Goal: Obtain resource: Obtain resource

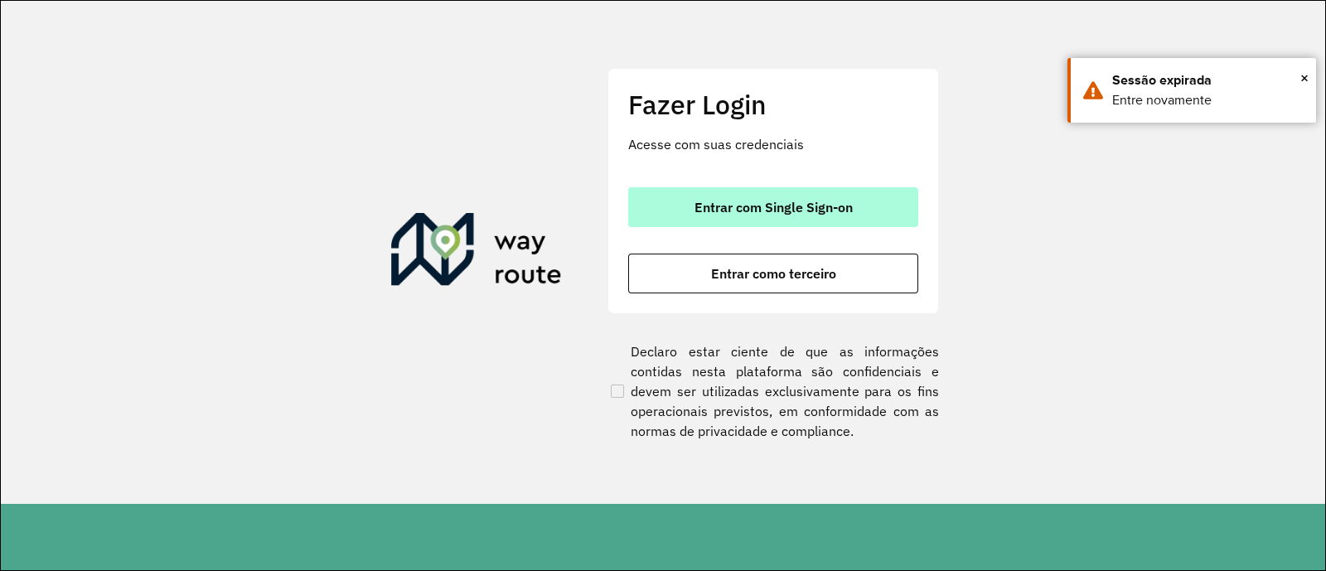
click at [897, 209] on button "Entrar com Single Sign-on" at bounding box center [773, 207] width 290 height 40
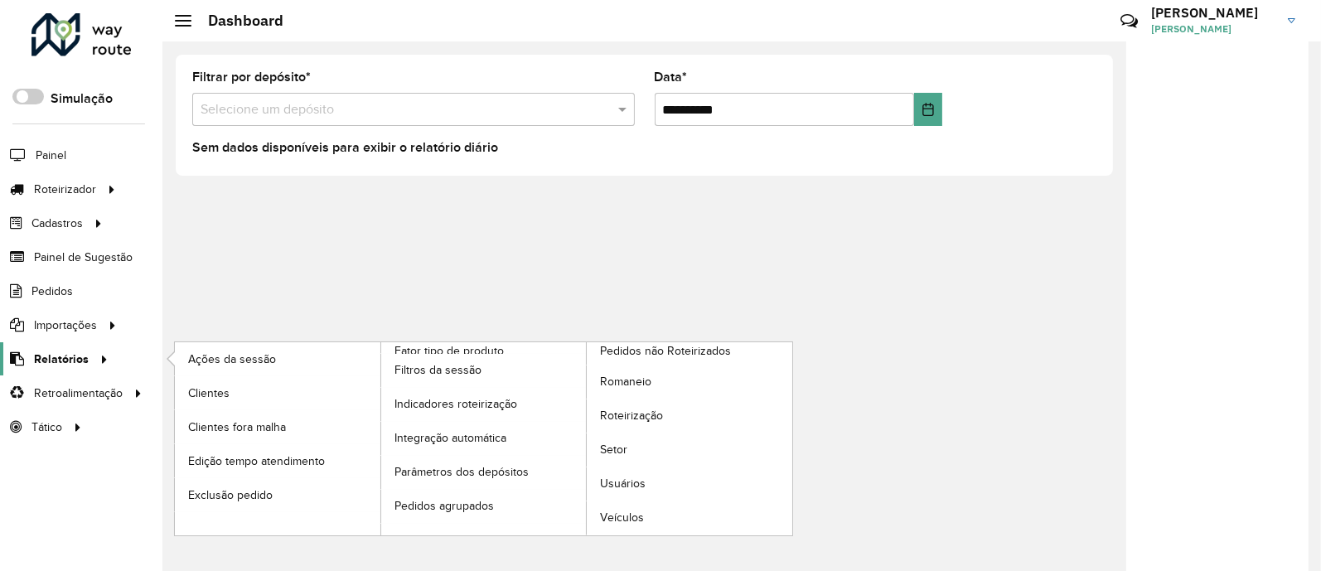
click at [94, 351] on icon at bounding box center [101, 358] width 14 height 25
click at [621, 370] on link "Romaneio" at bounding box center [689, 381] width 205 height 33
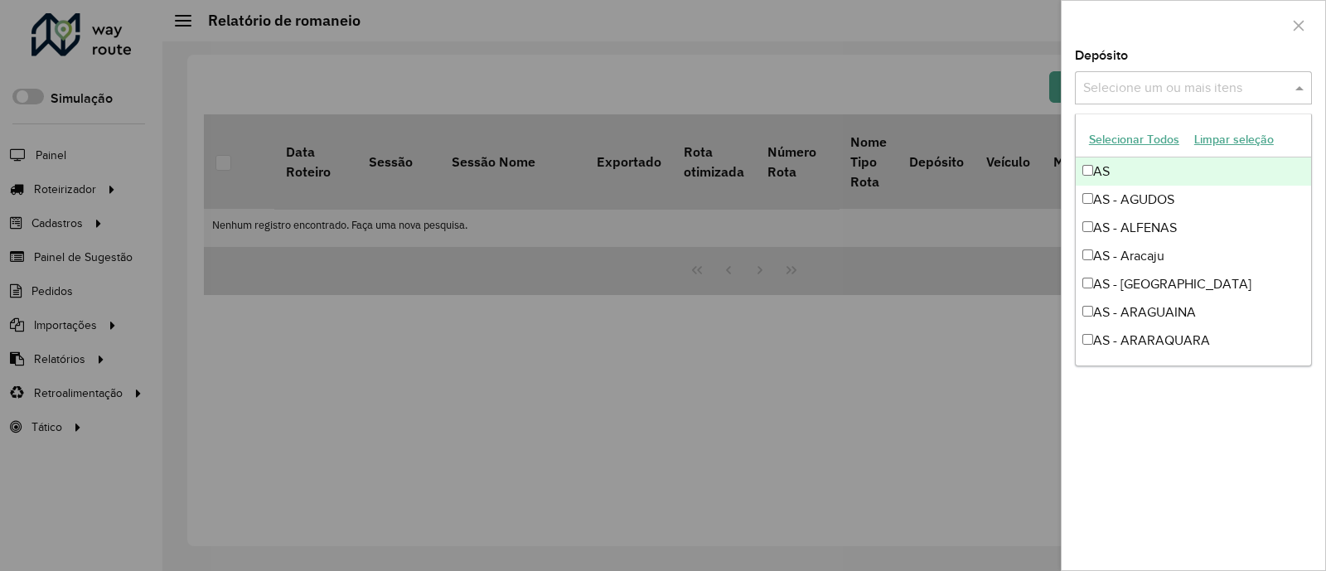
click at [1194, 88] on input "text" at bounding box center [1185, 89] width 212 height 20
type input "*"
type input "****"
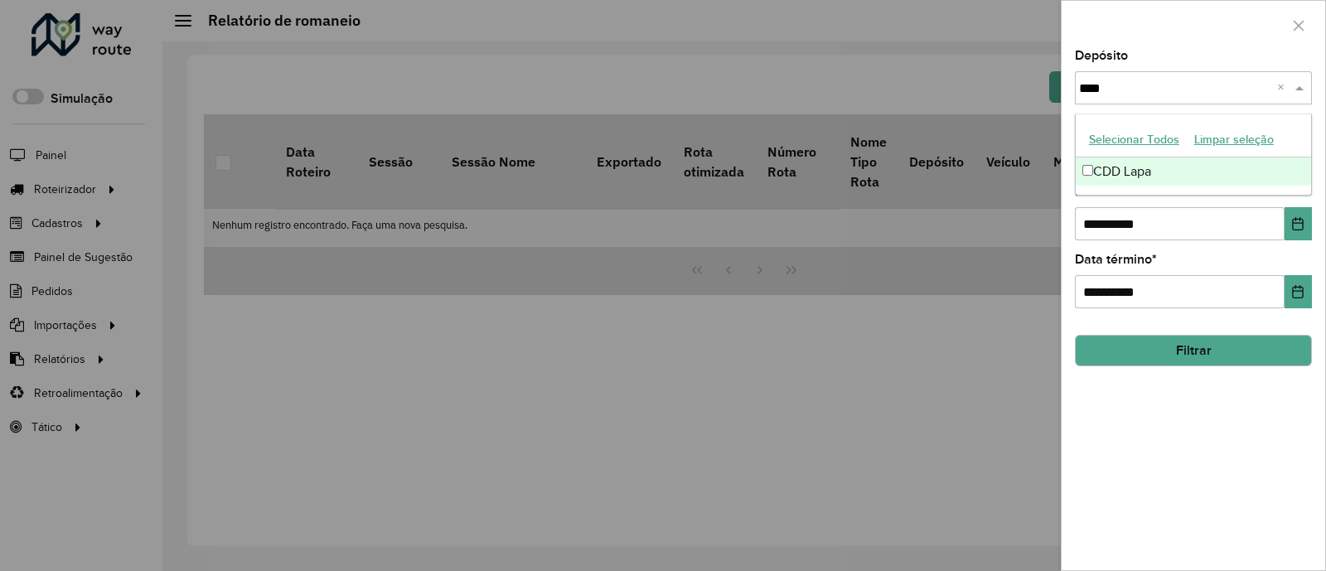
click at [1203, 161] on div "CDD Lapa" at bounding box center [1193, 171] width 235 height 28
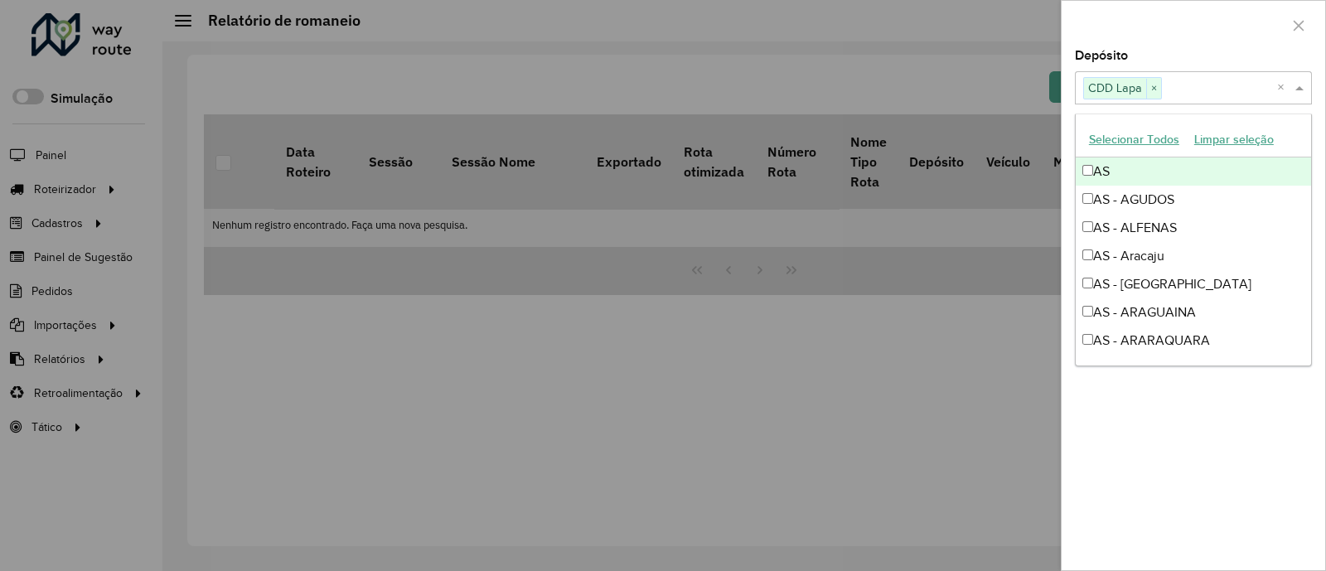
click at [1197, 64] on div "Depósito Selecione um ou mais itens CDD Lapa × ×" at bounding box center [1193, 77] width 237 height 55
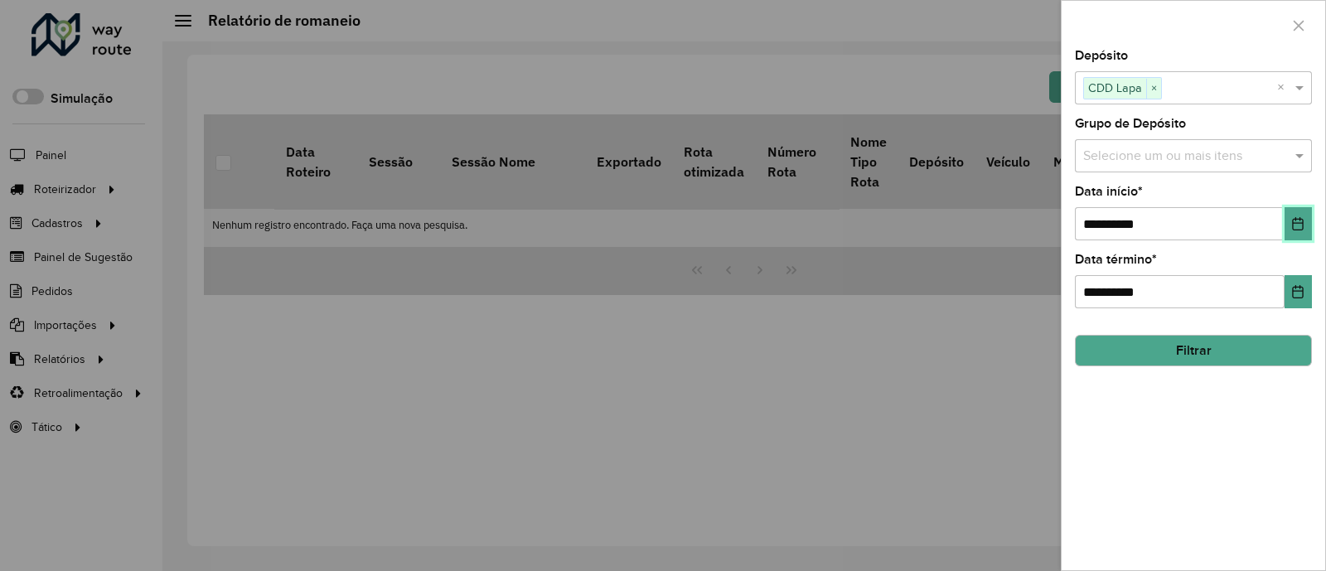
click at [1298, 225] on icon "Choose Date" at bounding box center [1297, 223] width 13 height 13
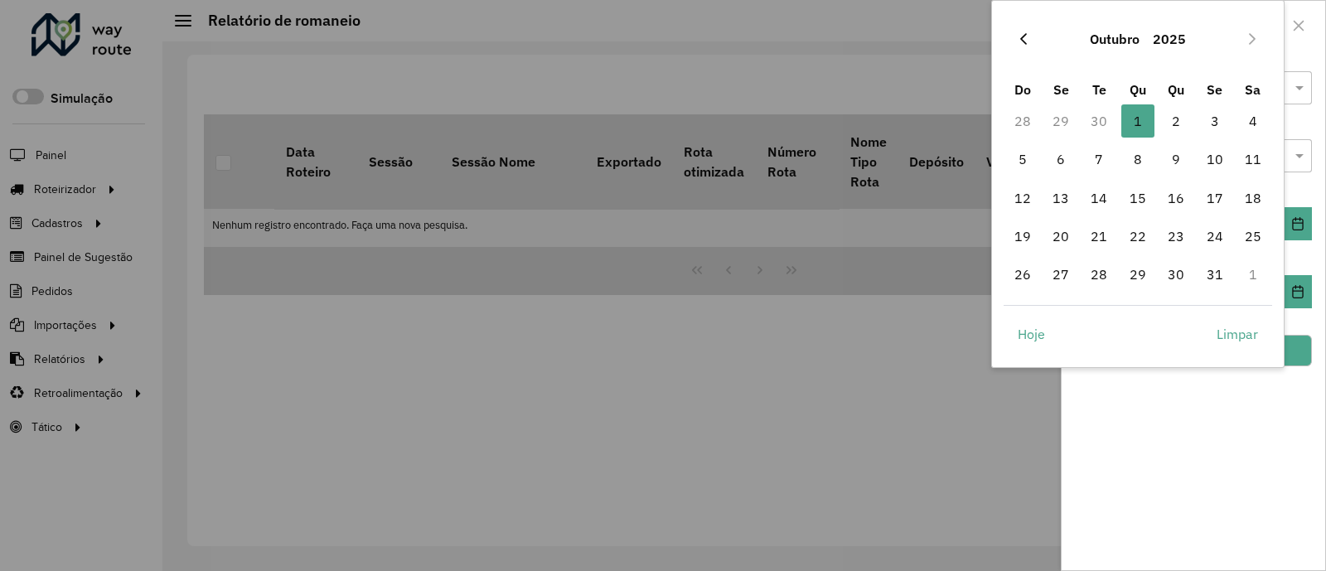
click at [1022, 36] on icon "Previous Month" at bounding box center [1023, 39] width 7 height 12
click at [1058, 242] on span "22" at bounding box center [1060, 236] width 33 height 33
type input "**********"
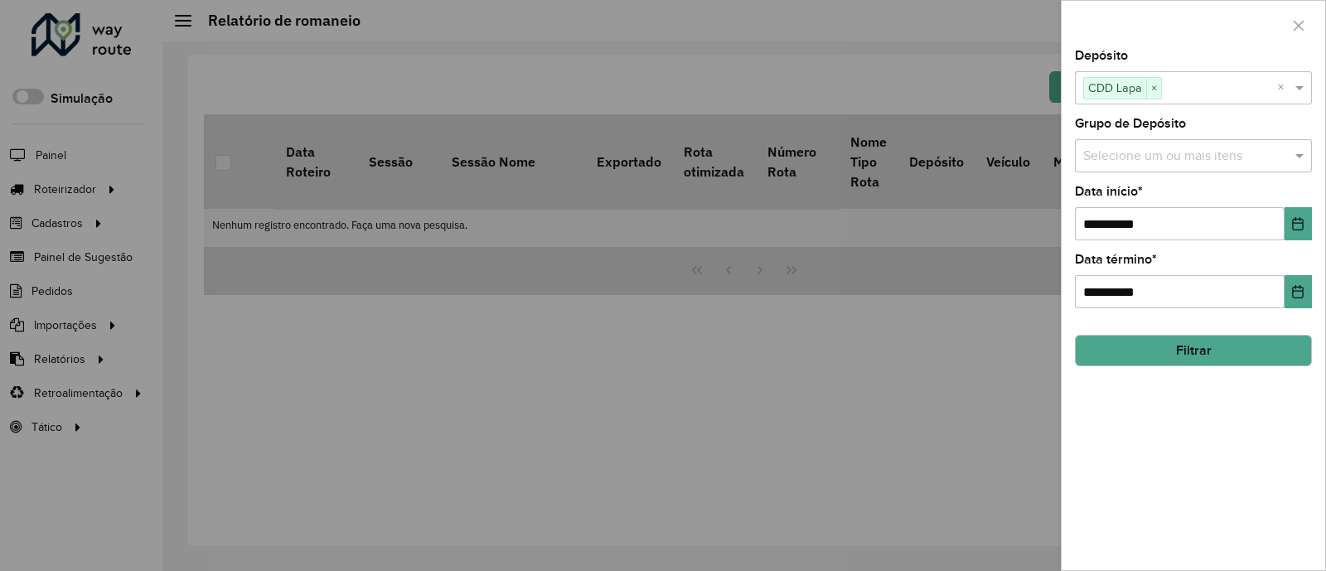
click at [1245, 350] on button "Filtrar" at bounding box center [1193, 350] width 237 height 31
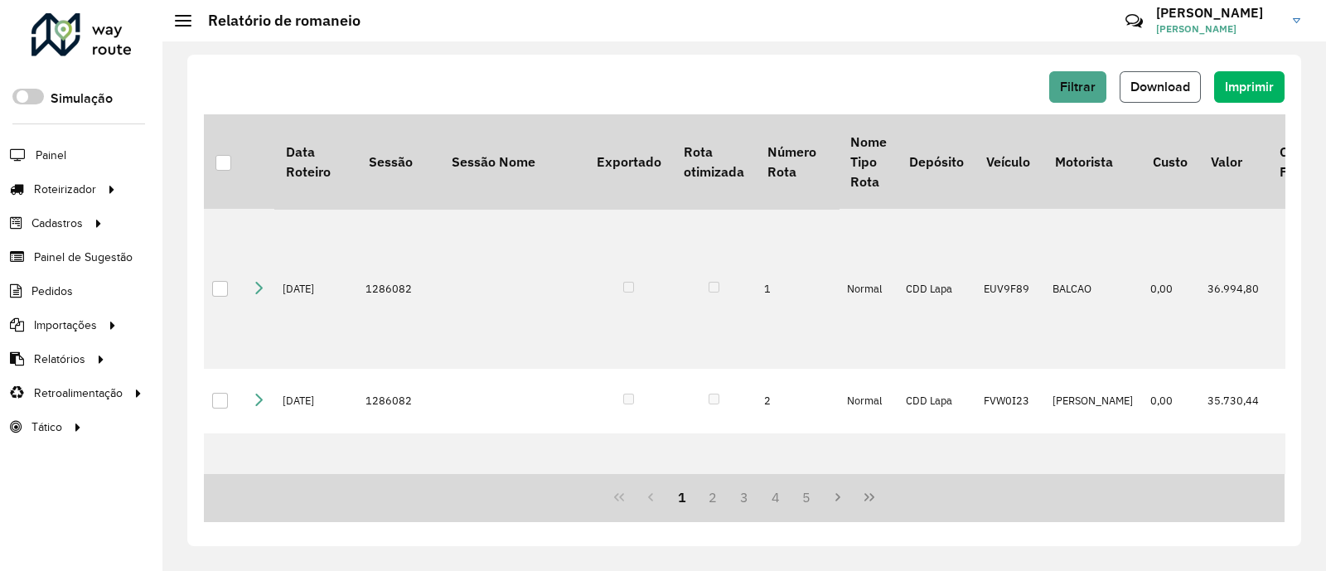
click at [1168, 94] on button "Download" at bounding box center [1159, 86] width 81 height 31
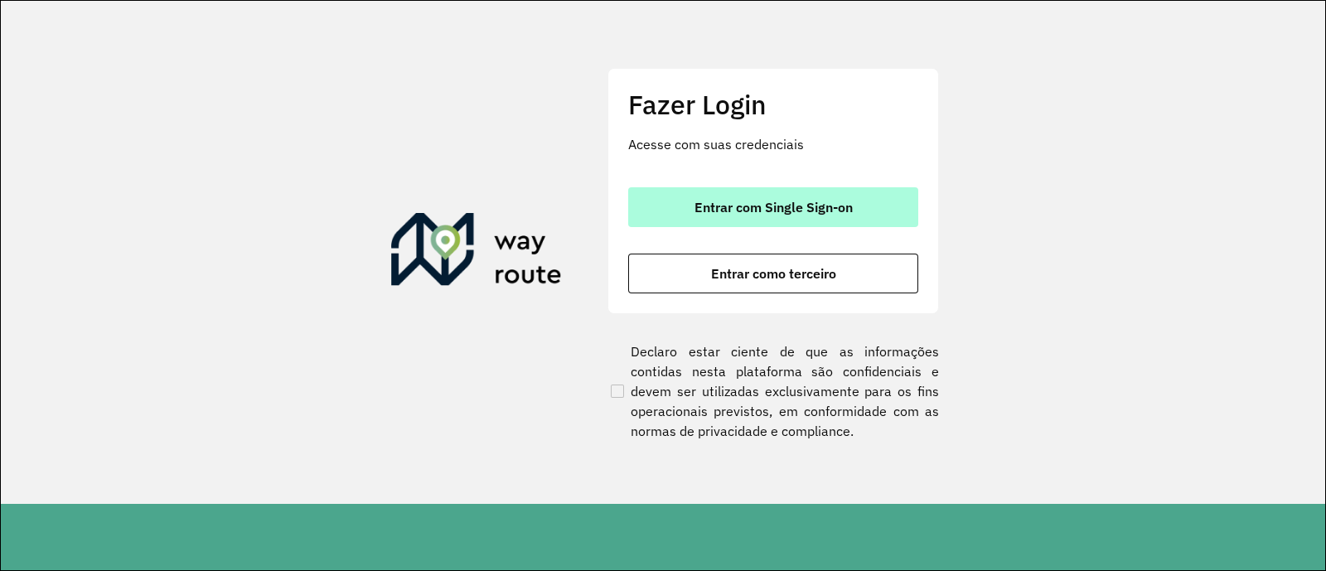
click at [844, 224] on button "Entrar com Single Sign-on" at bounding box center [773, 207] width 290 height 40
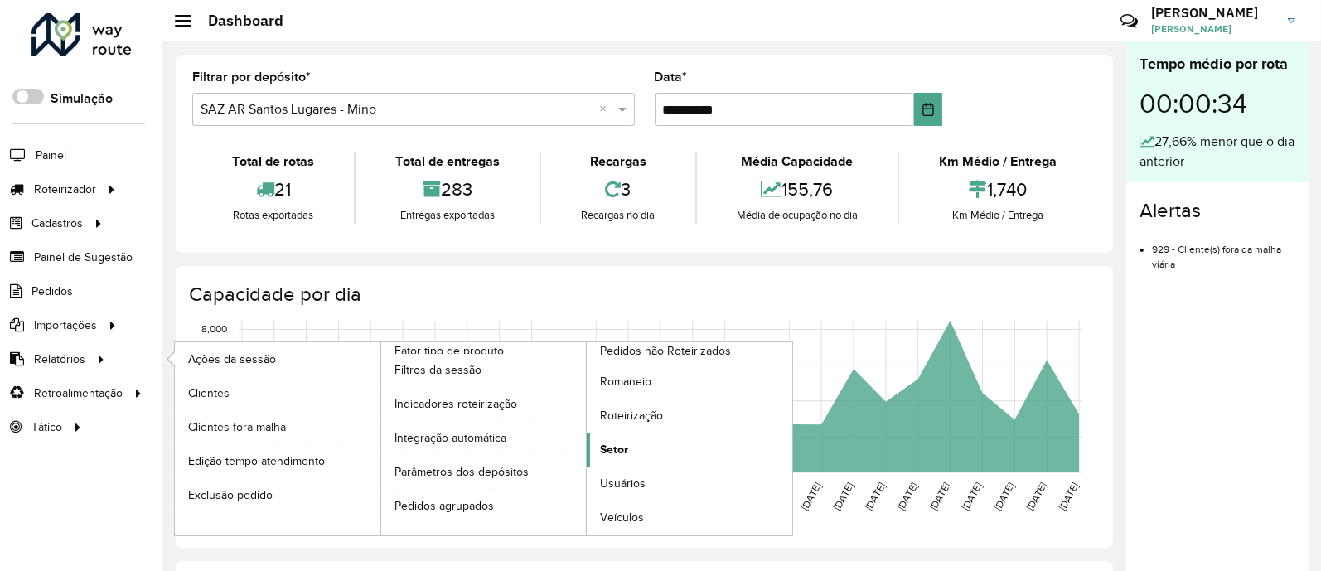
click at [613, 445] on span "Setor" at bounding box center [614, 449] width 28 height 17
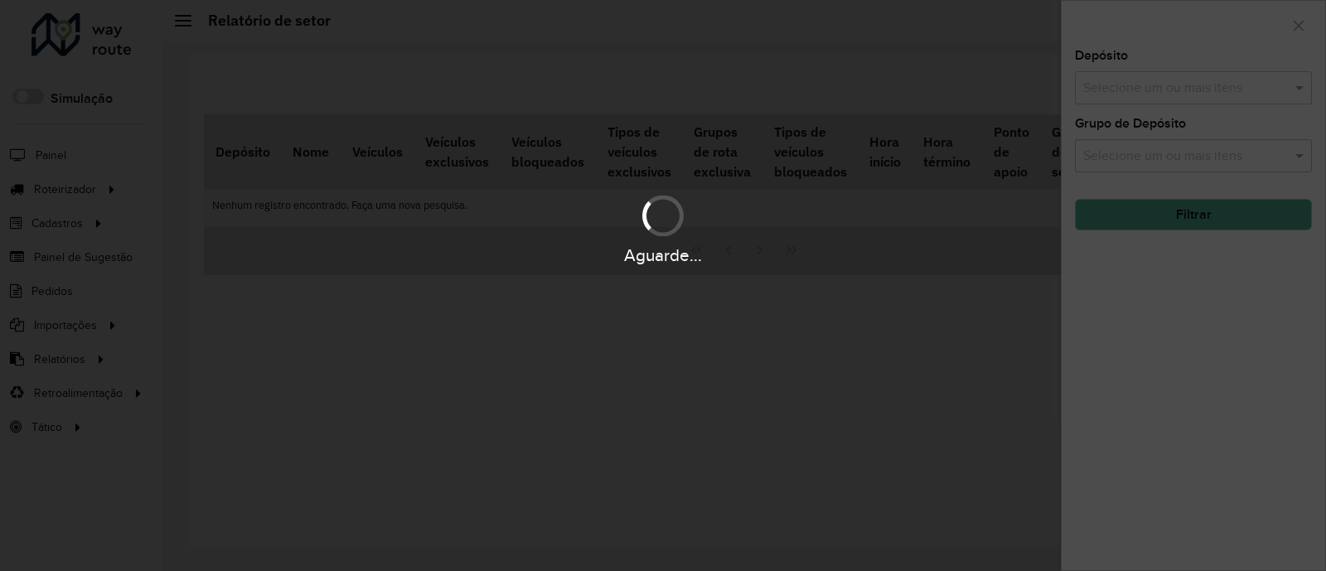
click at [1233, 93] on div "Aguarde..." at bounding box center [663, 285] width 1326 height 571
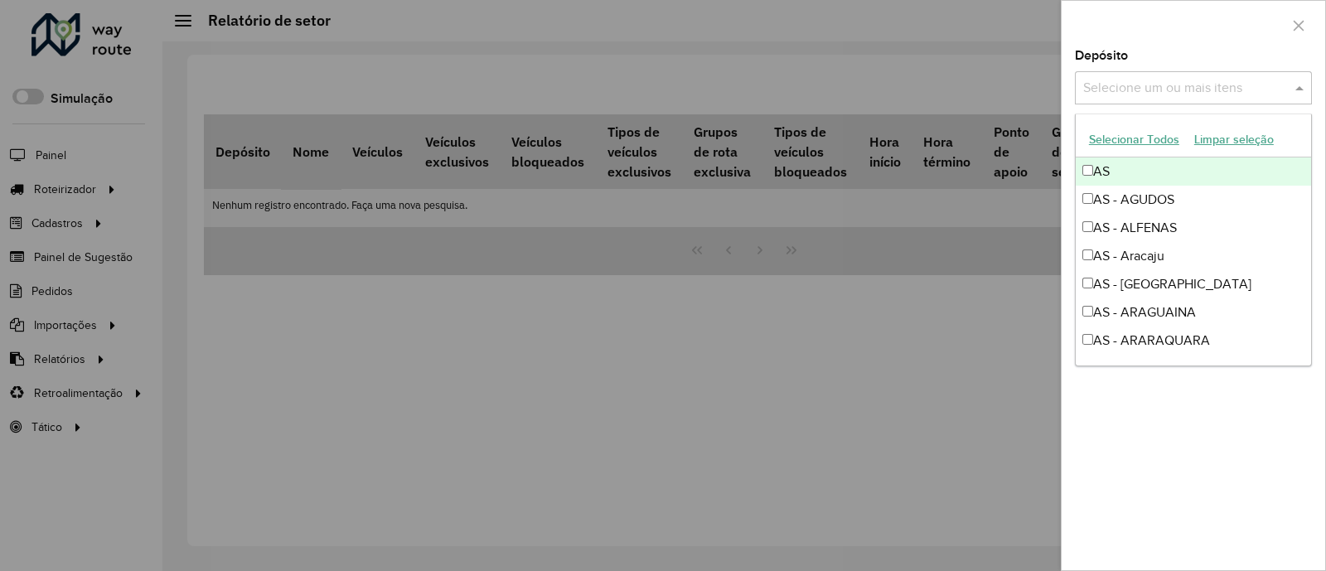
click at [1233, 93] on input "text" at bounding box center [1185, 89] width 212 height 20
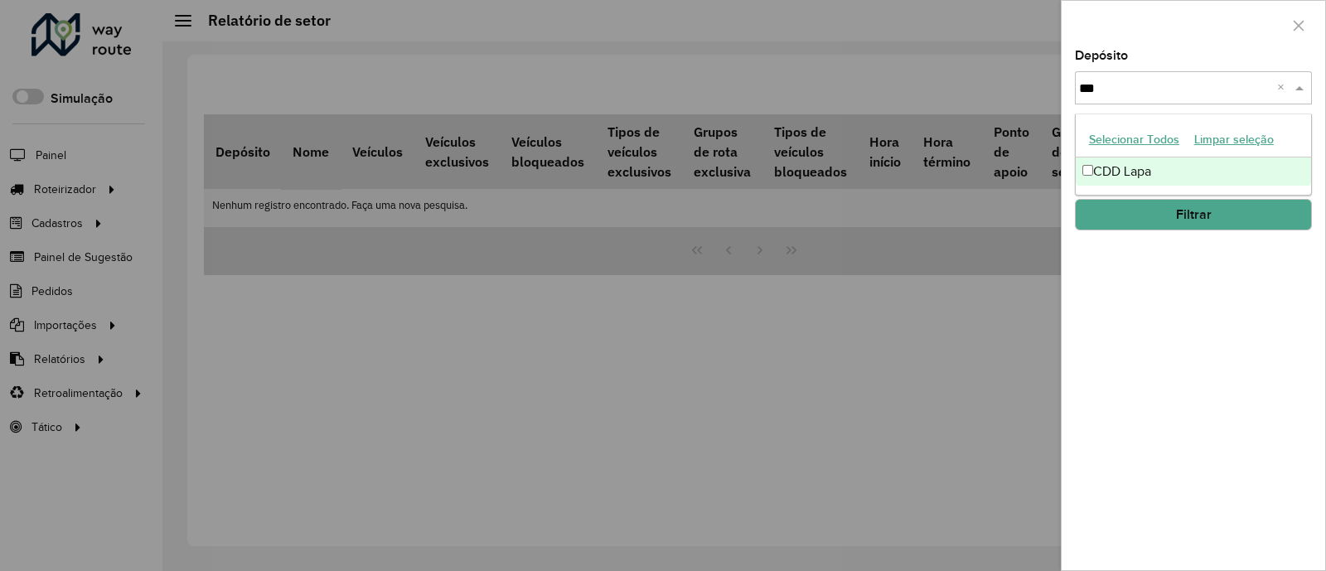
type input "****"
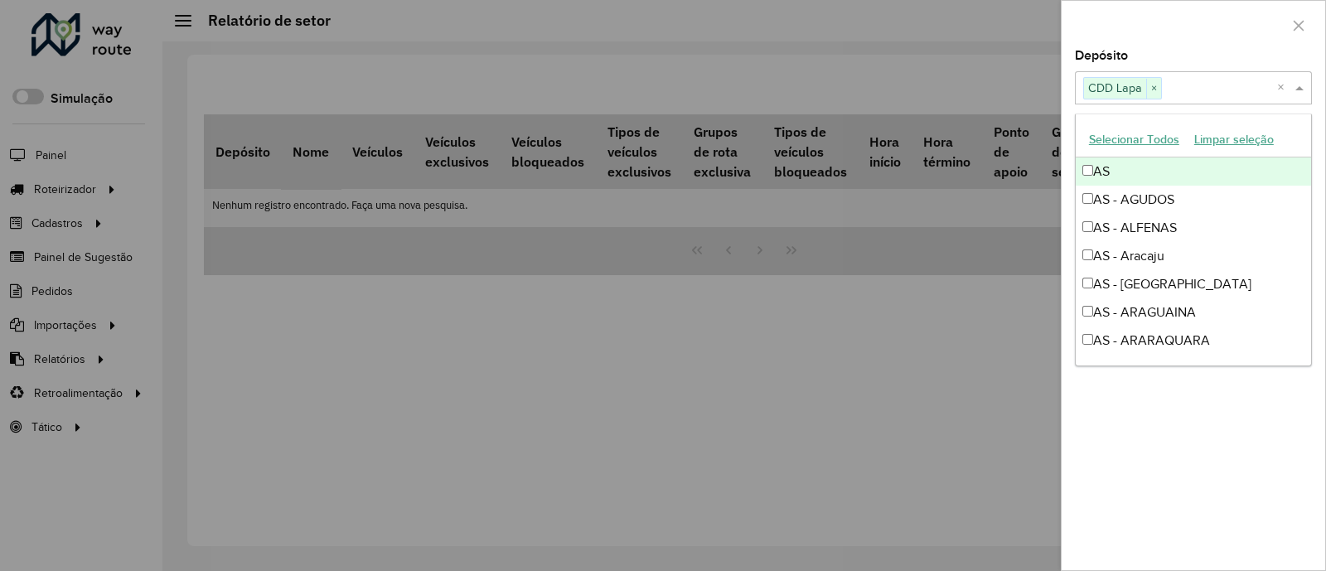
click at [1197, 52] on div "Depósito Selecione um ou mais itens CDD Lapa × ×" at bounding box center [1193, 77] width 237 height 55
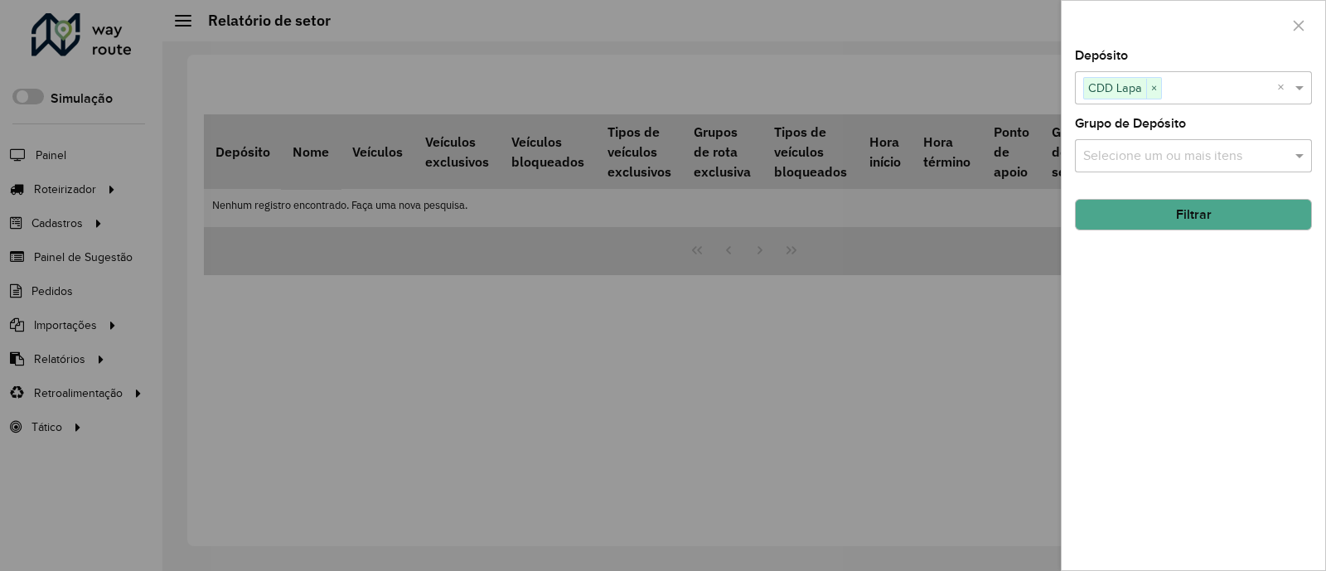
click at [1213, 213] on button "Filtrar" at bounding box center [1193, 214] width 237 height 31
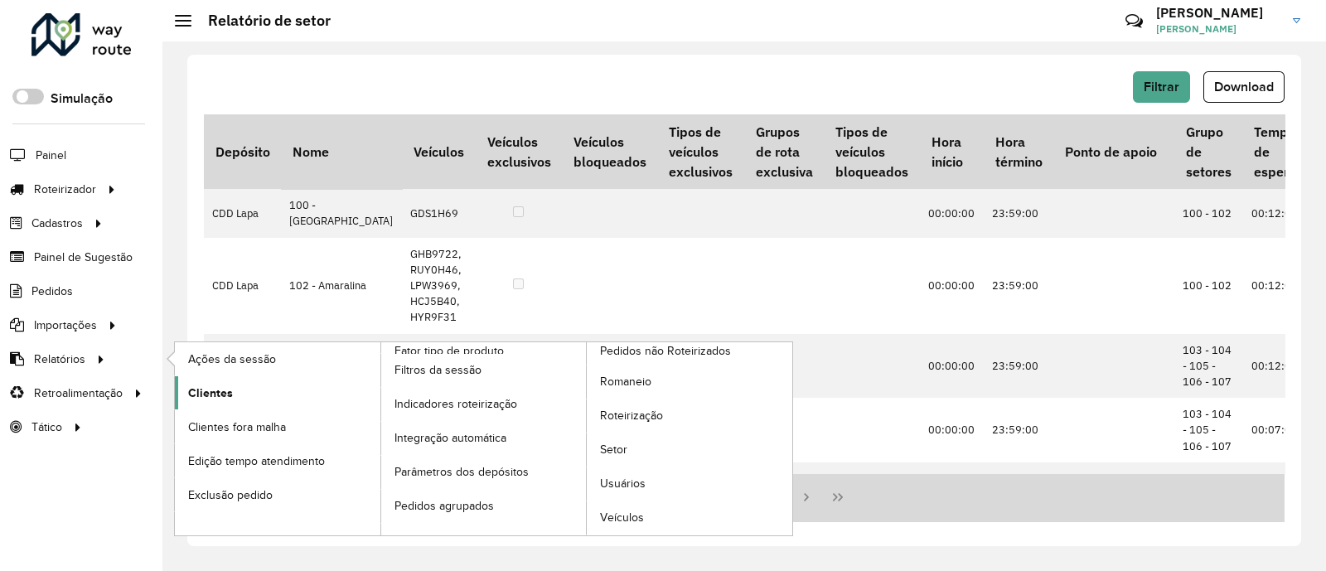
click at [222, 398] on span "Clientes" at bounding box center [210, 392] width 45 height 17
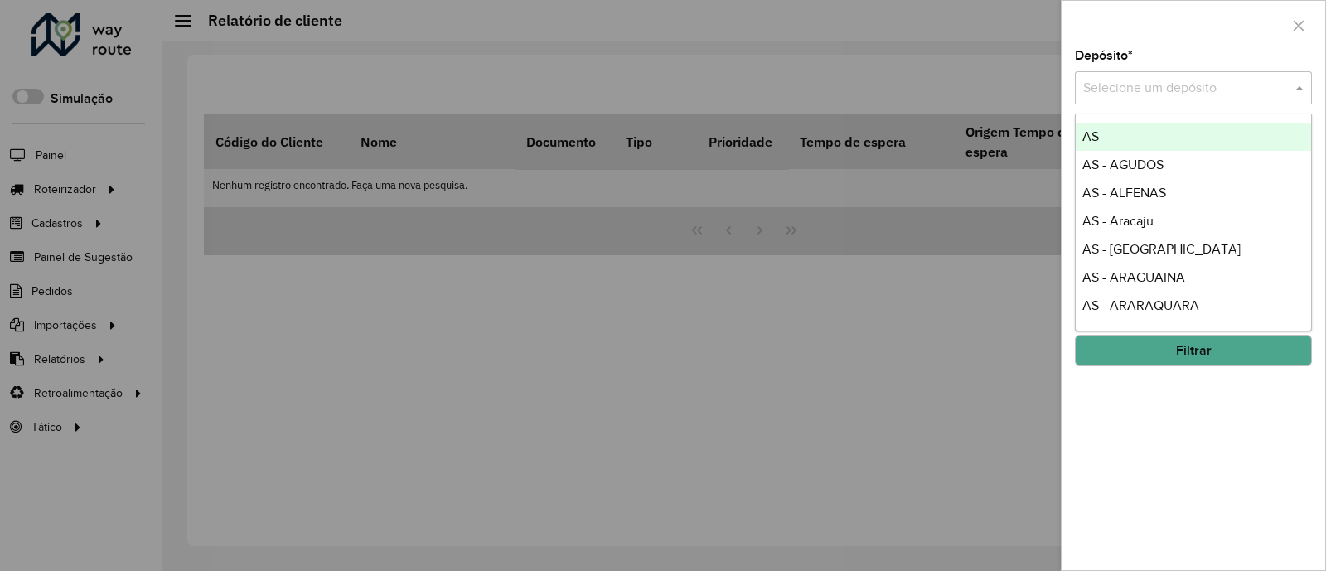
click at [1142, 85] on input "text" at bounding box center [1176, 89] width 187 height 20
type input "****"
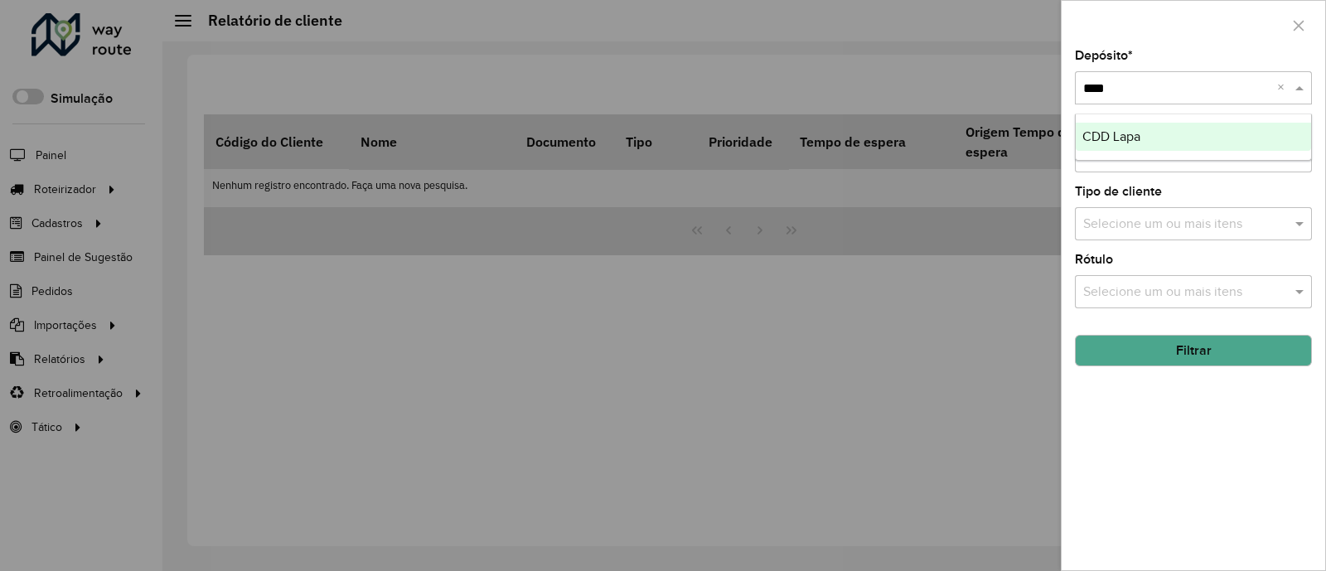
click at [1167, 116] on ng-dropdown-panel "CDD Lapa" at bounding box center [1193, 137] width 237 height 47
click at [1173, 128] on div "CDD Lapa" at bounding box center [1193, 137] width 235 height 28
click at [1244, 360] on button "Filtrar" at bounding box center [1193, 350] width 237 height 31
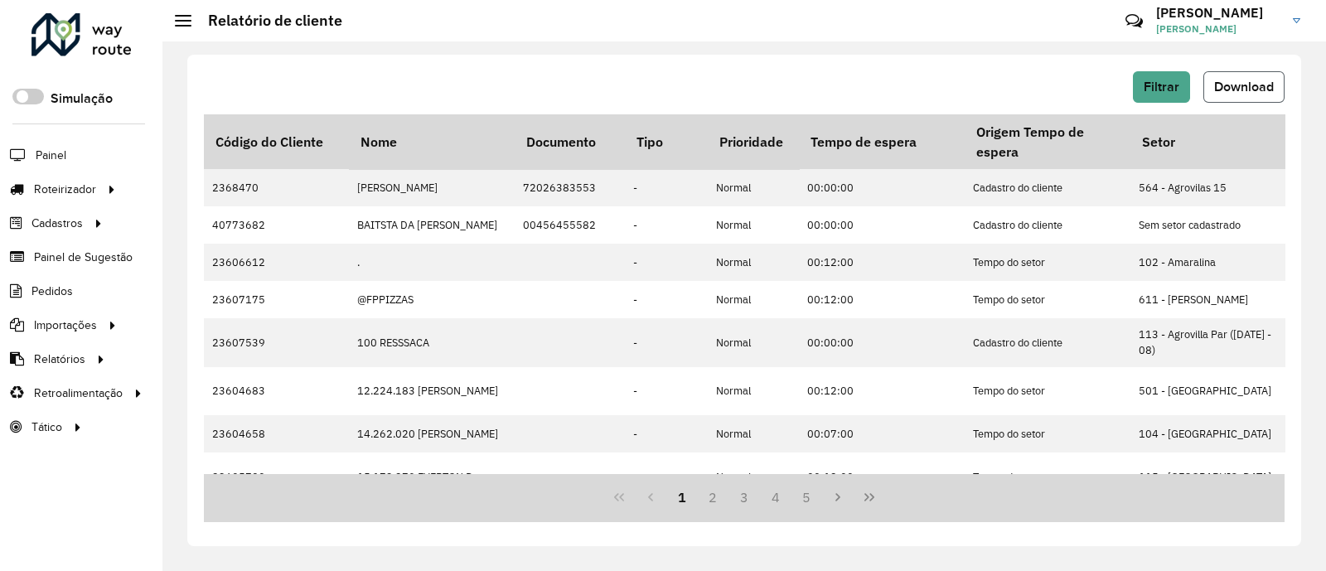
click at [1262, 80] on span "Download" at bounding box center [1244, 87] width 60 height 14
click at [1187, 85] on button "Filtrar" at bounding box center [1161, 86] width 57 height 31
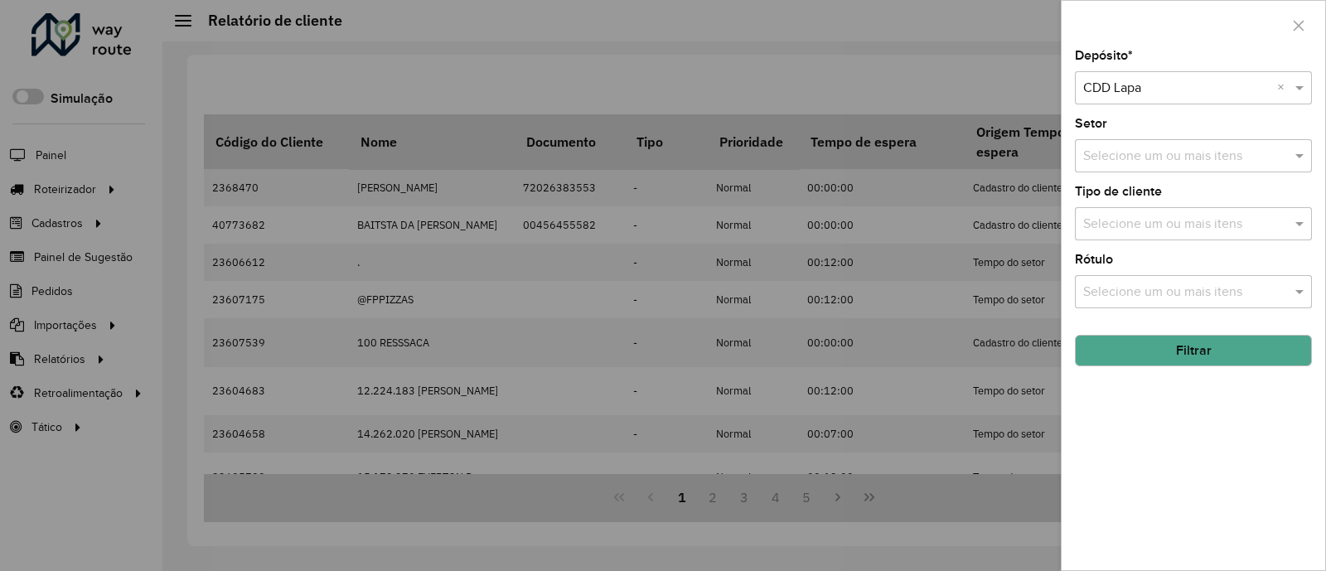
click at [98, 350] on div at bounding box center [663, 285] width 1326 height 571
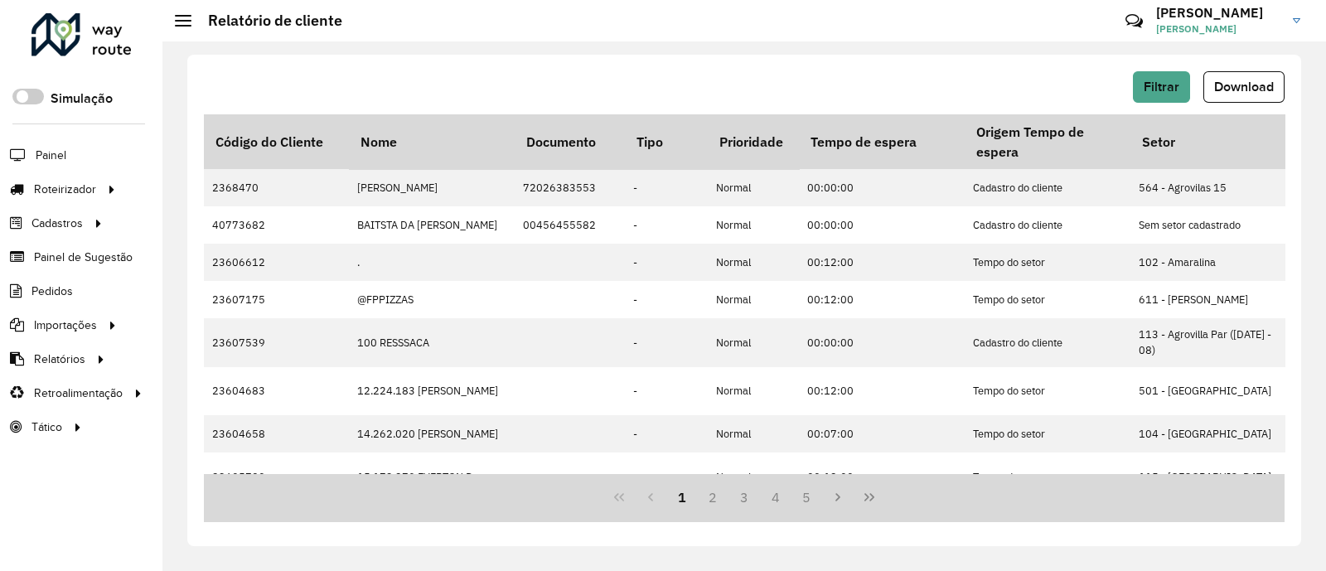
click at [98, 350] on icon at bounding box center [98, 358] width 14 height 25
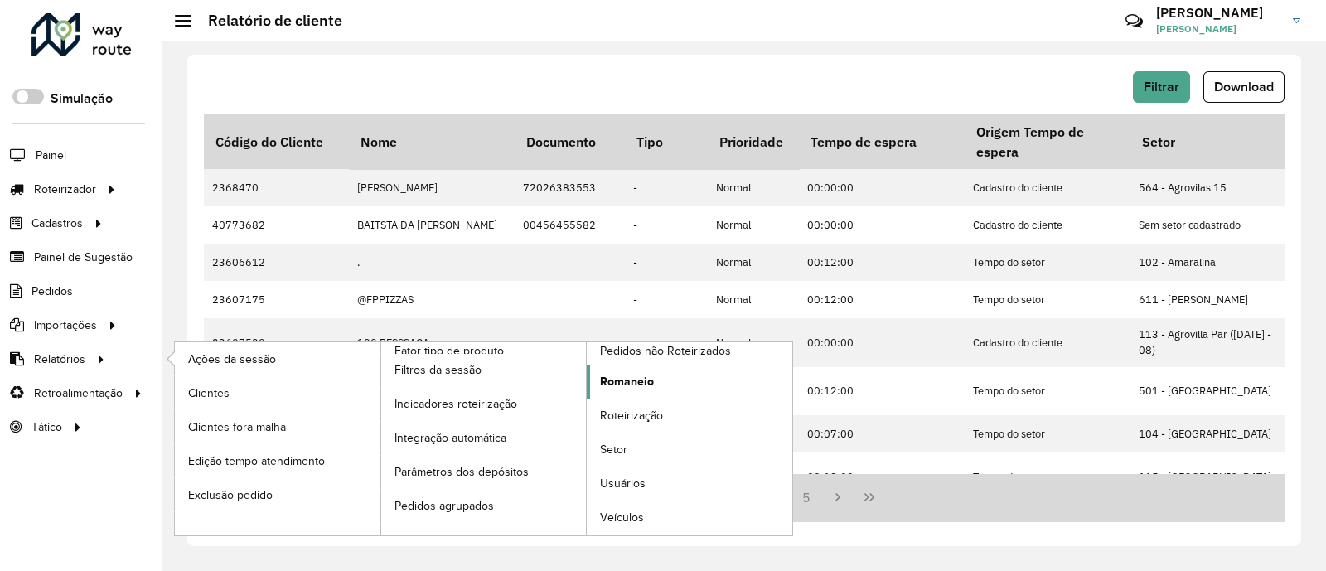
click at [625, 384] on span "Romaneio" at bounding box center [627, 381] width 54 height 17
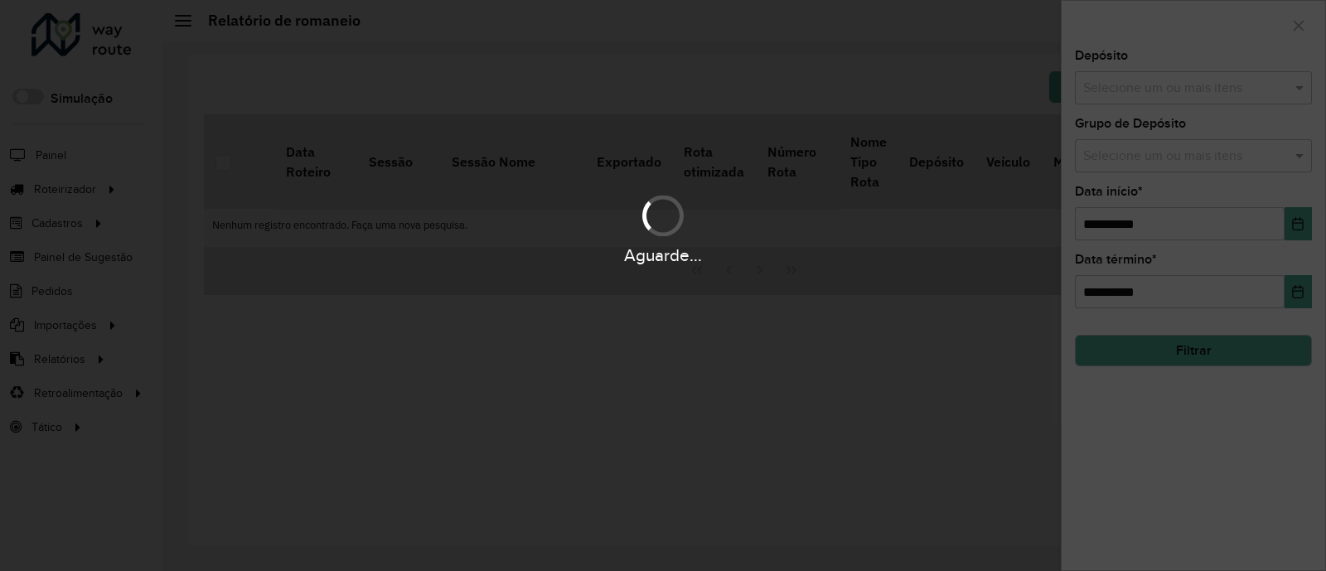
click at [1202, 103] on div "Aguarde..." at bounding box center [663, 285] width 1326 height 571
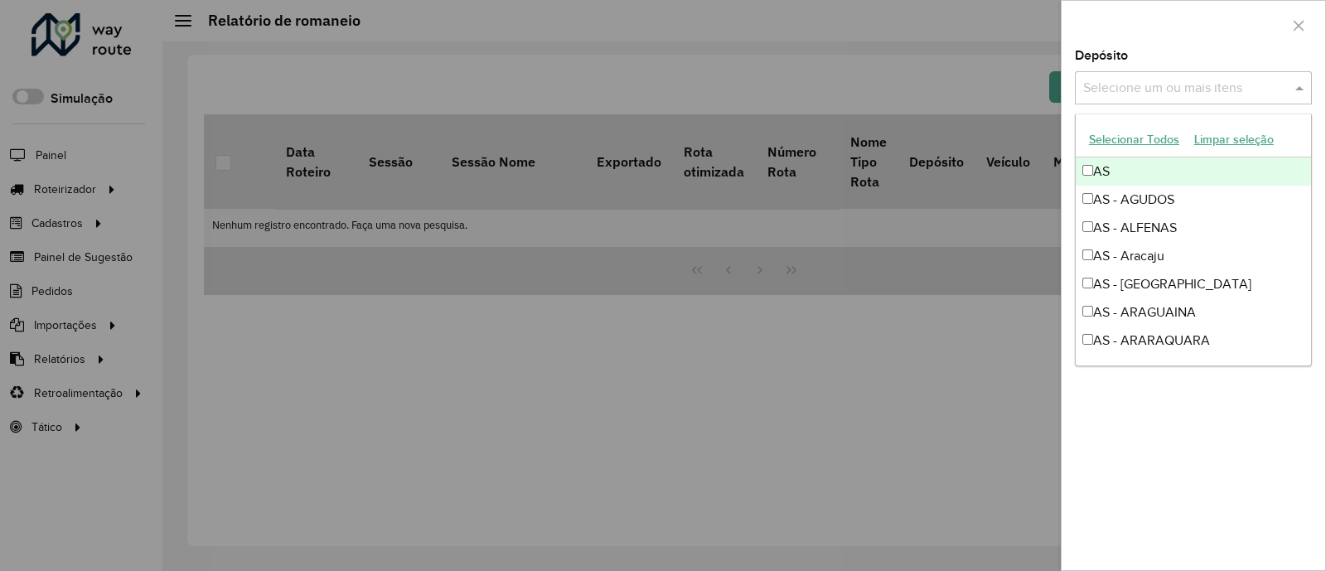
click at [1202, 103] on div "Selecione um ou mais itens" at bounding box center [1193, 87] width 237 height 33
type input "****"
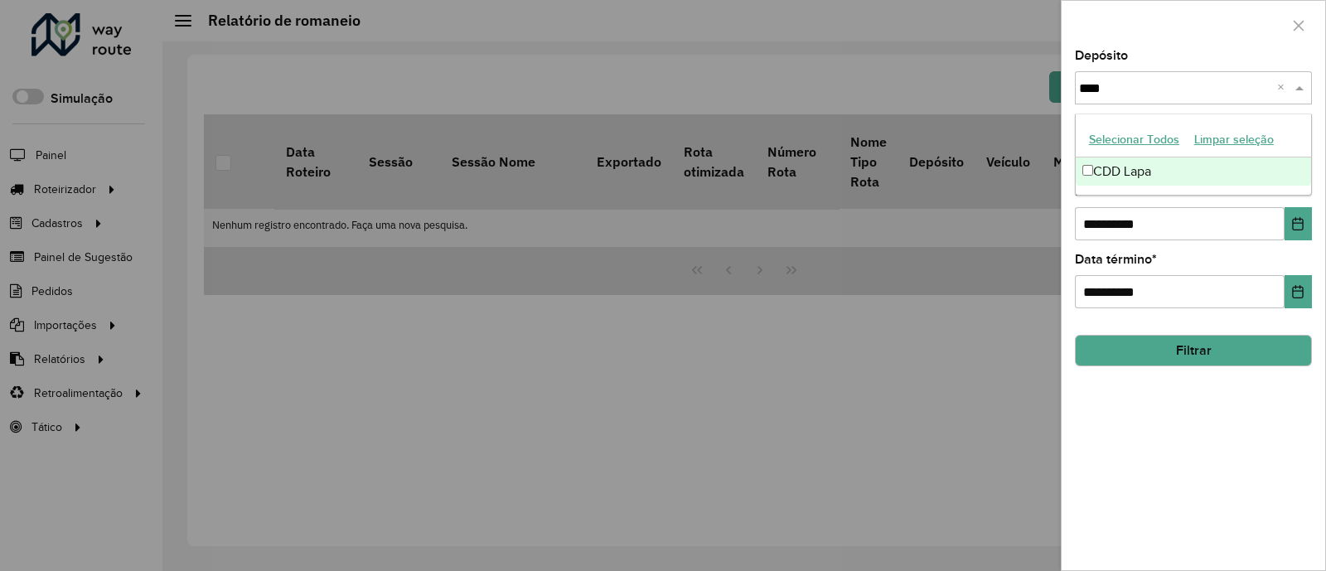
click at [1222, 163] on div "CDD Lapa" at bounding box center [1193, 171] width 235 height 28
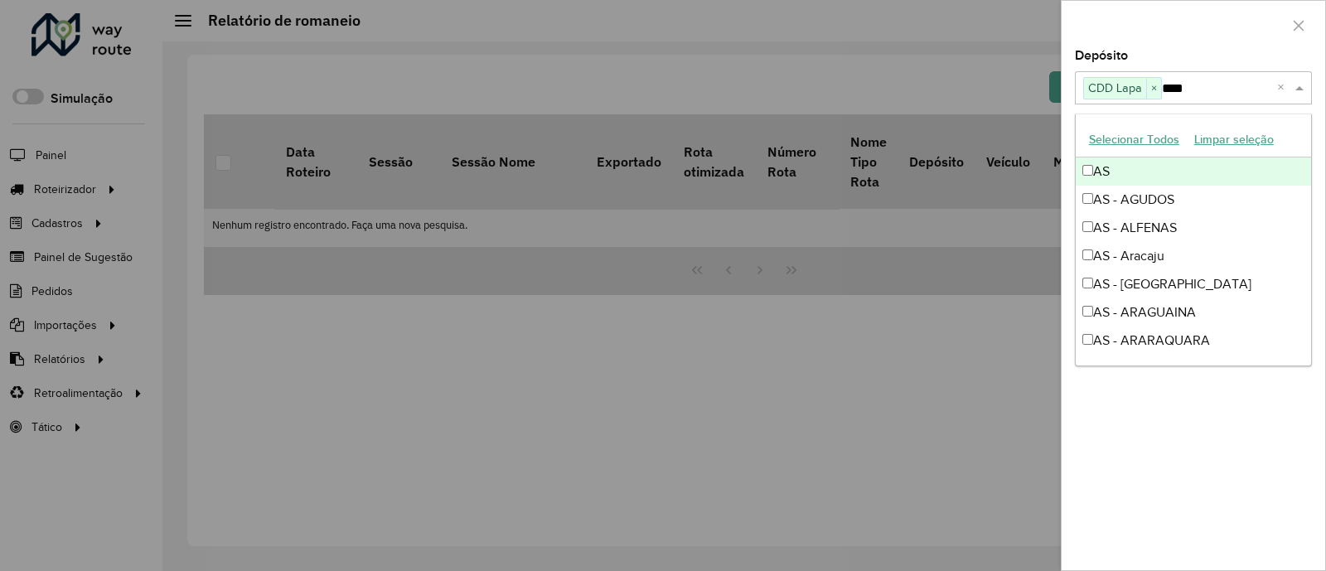
click at [1196, 36] on div at bounding box center [1192, 25] width 263 height 49
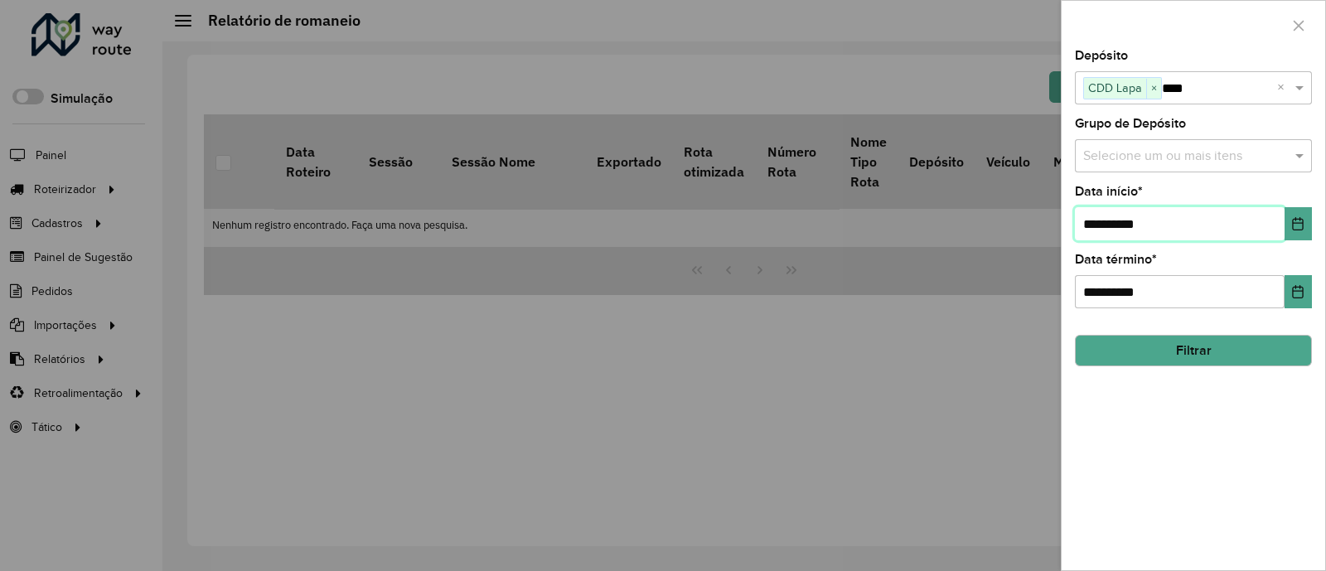
click at [1280, 212] on input "**********" at bounding box center [1180, 223] width 210 height 33
click at [1287, 214] on button "Choose Date" at bounding box center [1297, 223] width 27 height 33
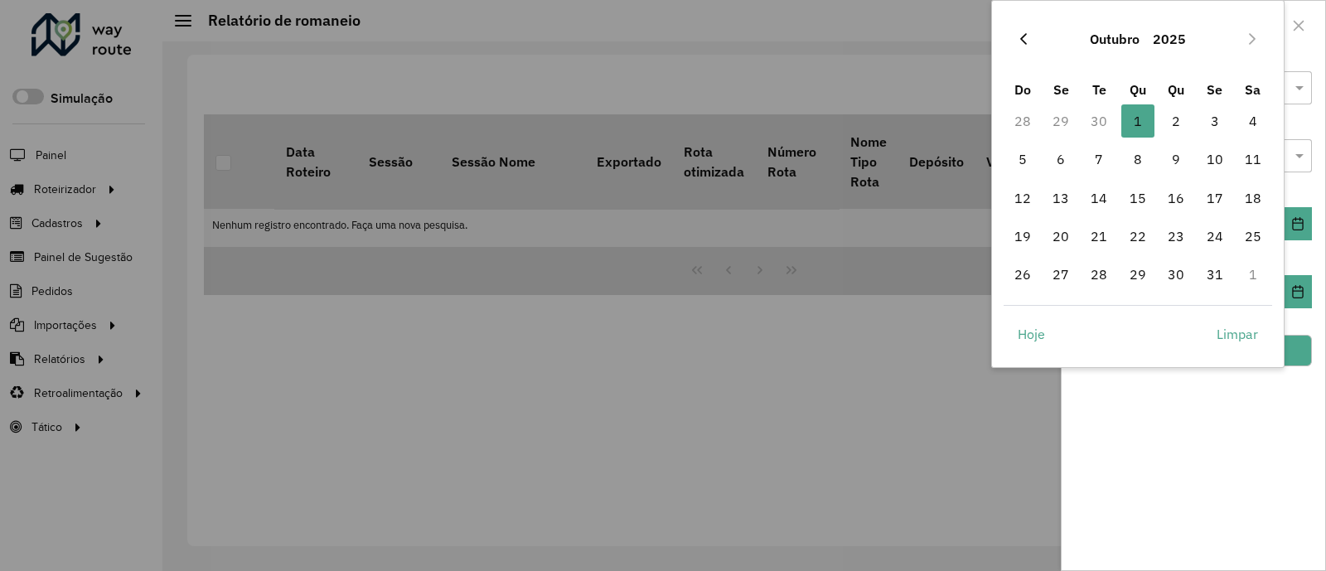
click at [1021, 49] on button "Previous Month" at bounding box center [1023, 39] width 27 height 27
click at [1063, 197] on span "15" at bounding box center [1060, 197] width 33 height 33
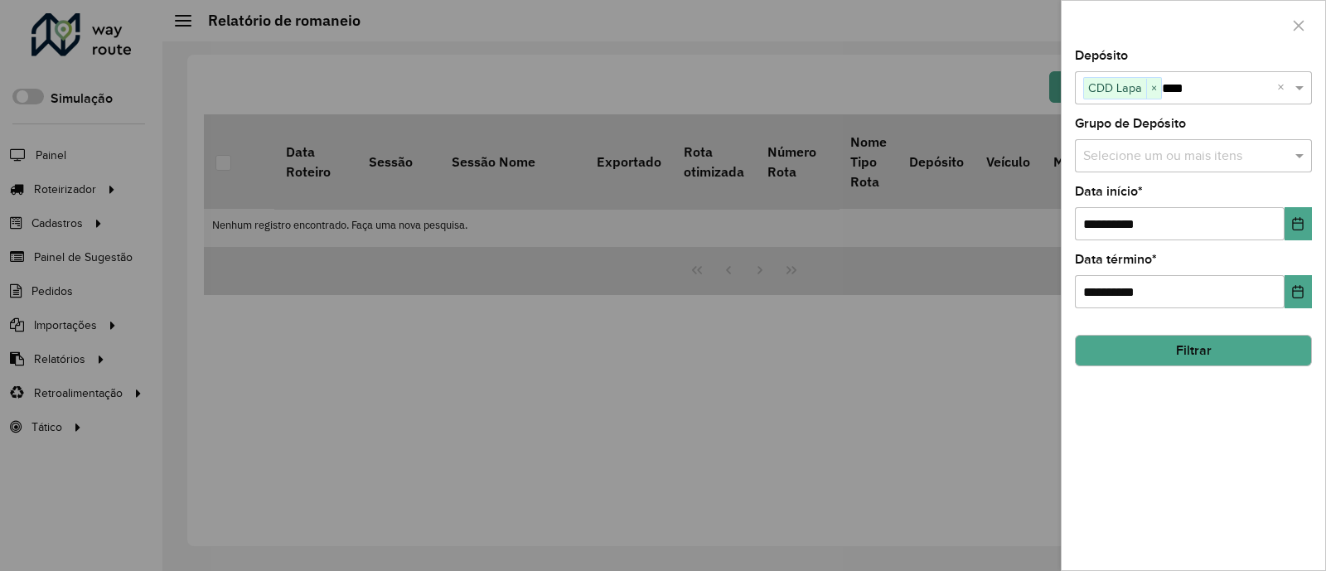
click at [1286, 348] on button "Filtrar" at bounding box center [1193, 350] width 237 height 31
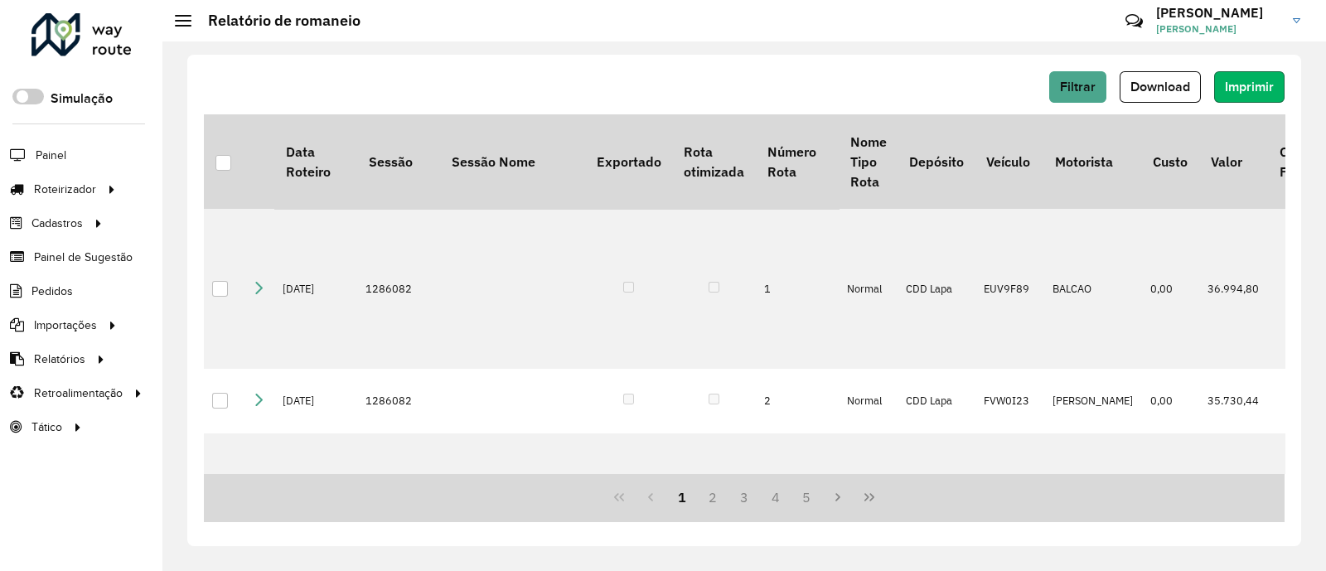
click at [1253, 77] on button "Imprimir" at bounding box center [1249, 86] width 70 height 31
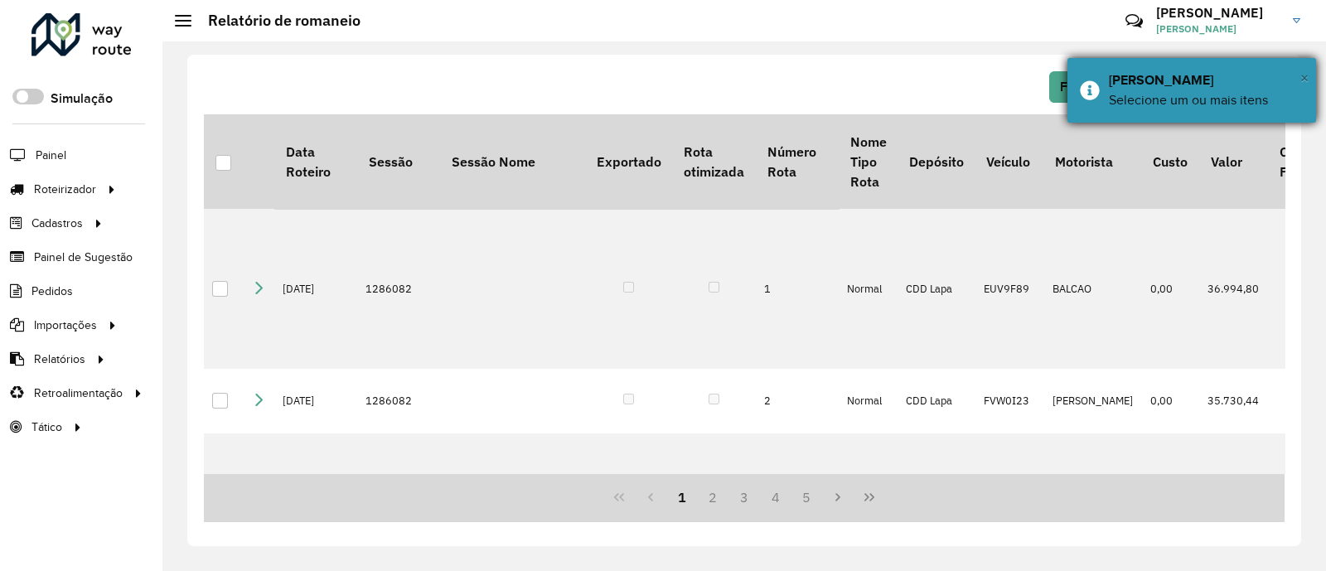
click at [1306, 78] on span "×" at bounding box center [1304, 78] width 8 height 18
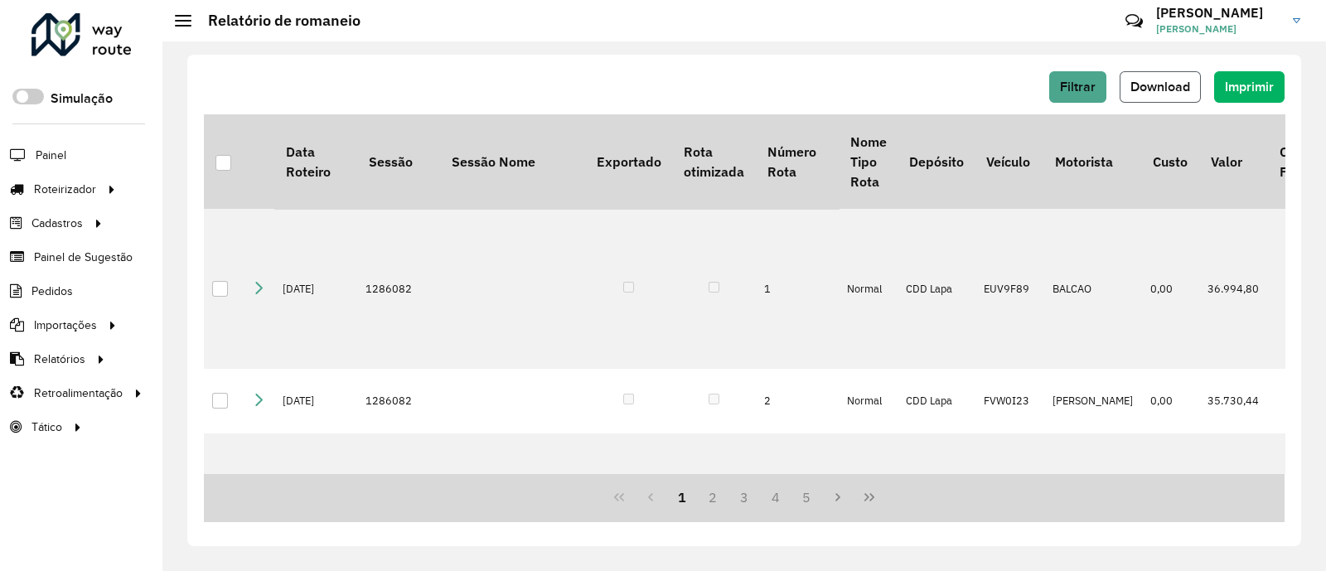
click at [1157, 93] on button "Download" at bounding box center [1159, 86] width 81 height 31
click at [1100, 74] on button "Filtrar" at bounding box center [1077, 86] width 57 height 31
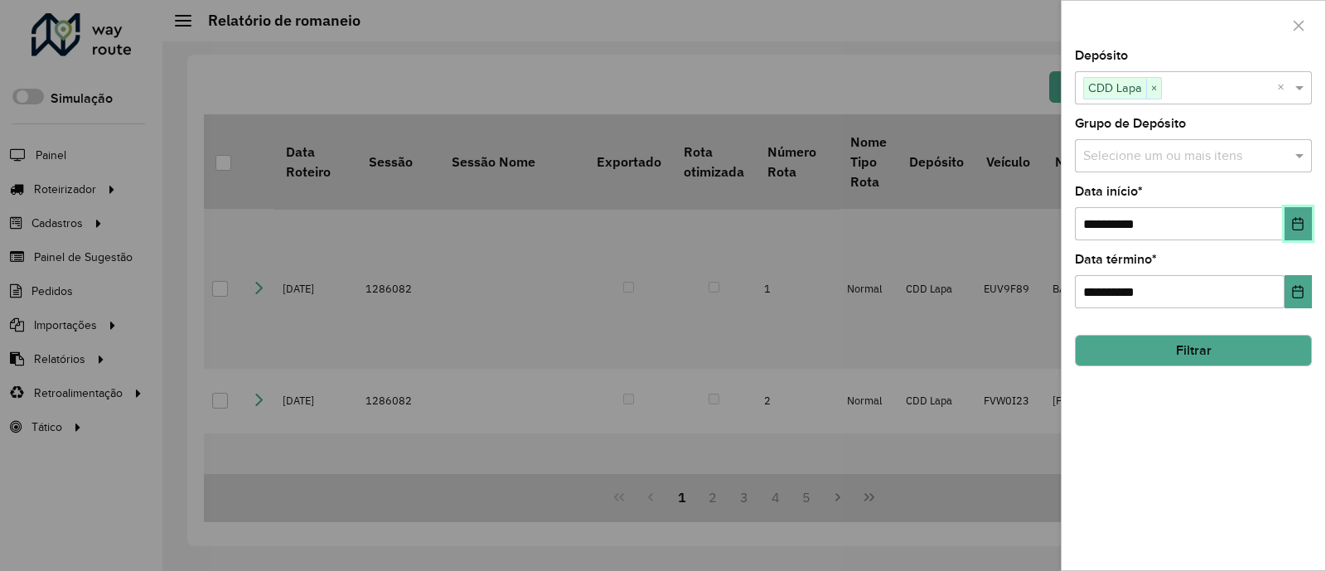
click at [1293, 229] on icon "Choose Date" at bounding box center [1298, 223] width 11 height 13
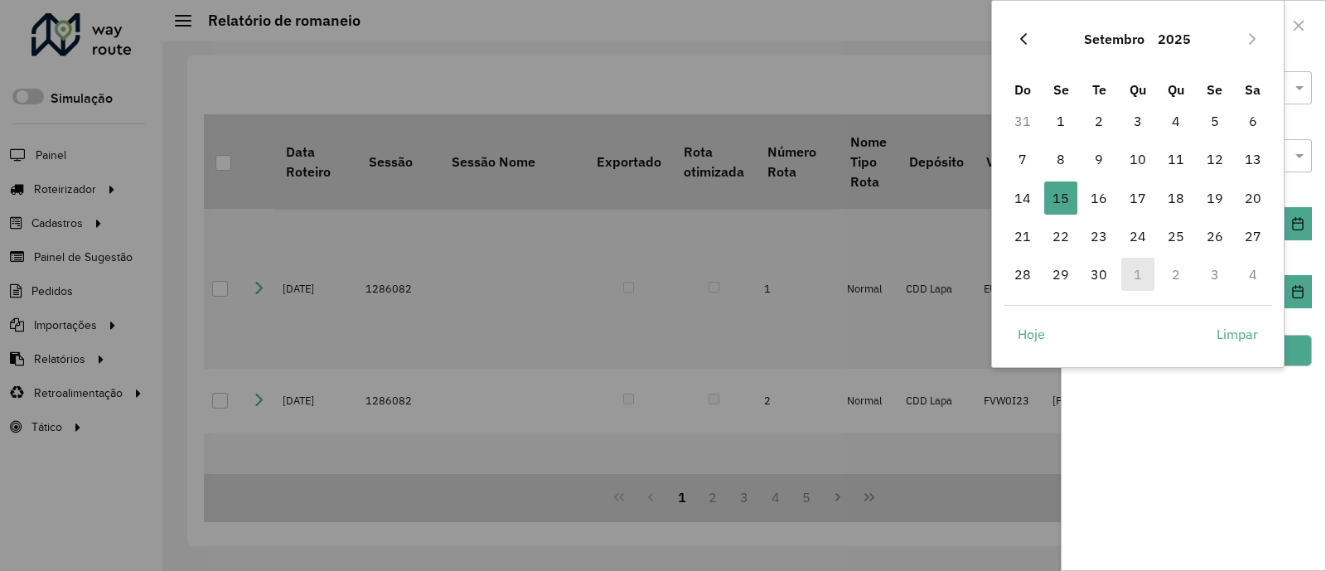
click at [1016, 30] on button "Previous Month" at bounding box center [1023, 39] width 27 height 27
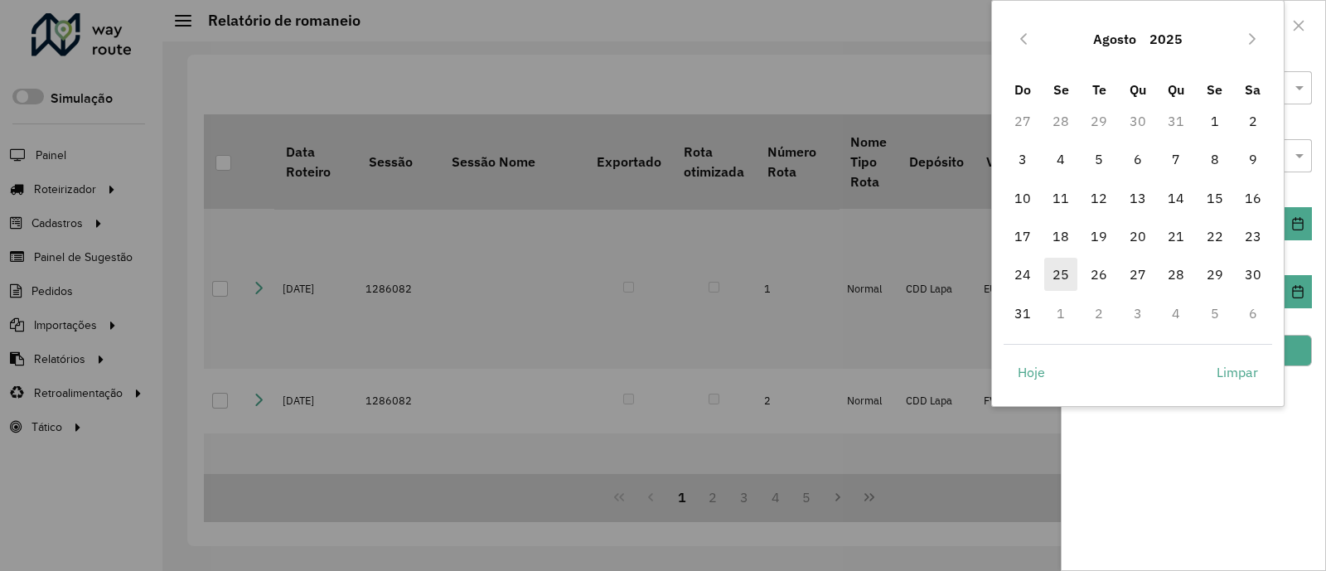
click at [1050, 283] on span "25" at bounding box center [1060, 274] width 33 height 33
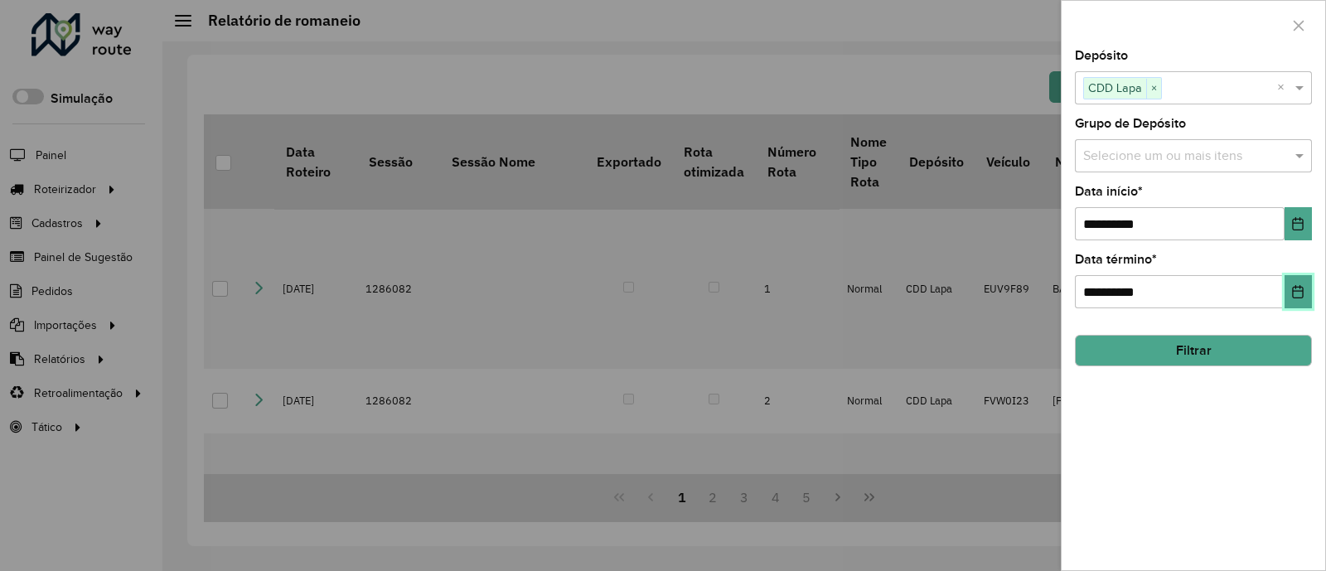
click at [1300, 300] on button "Choose Date" at bounding box center [1297, 291] width 27 height 33
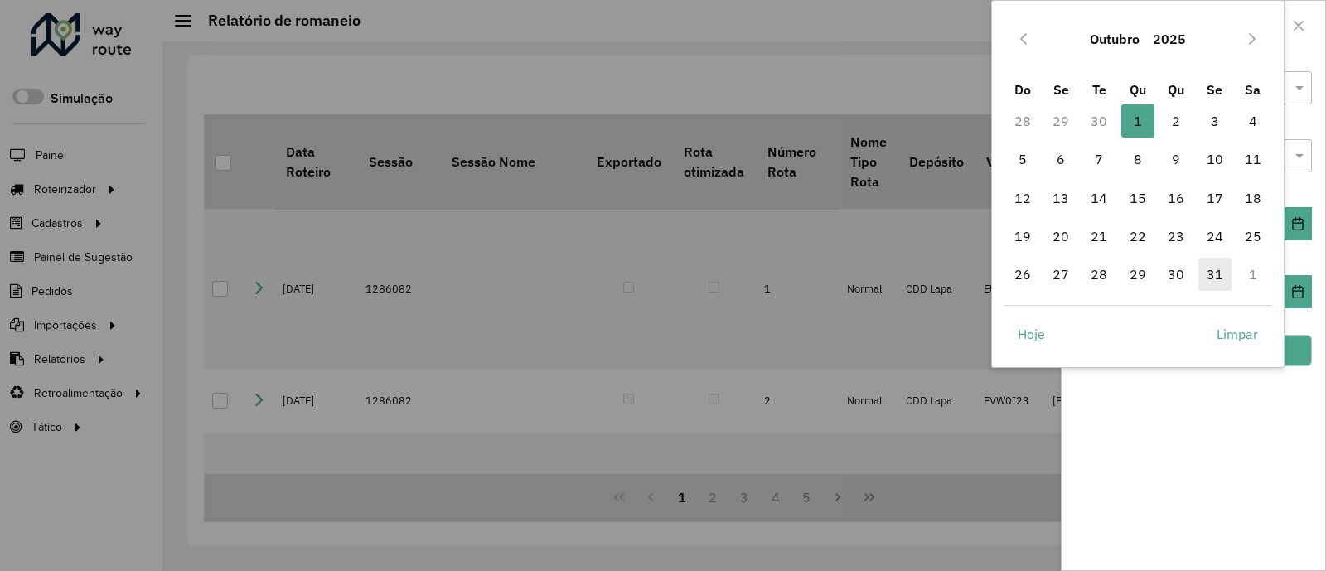
click at [1203, 269] on span "31" at bounding box center [1214, 274] width 33 height 33
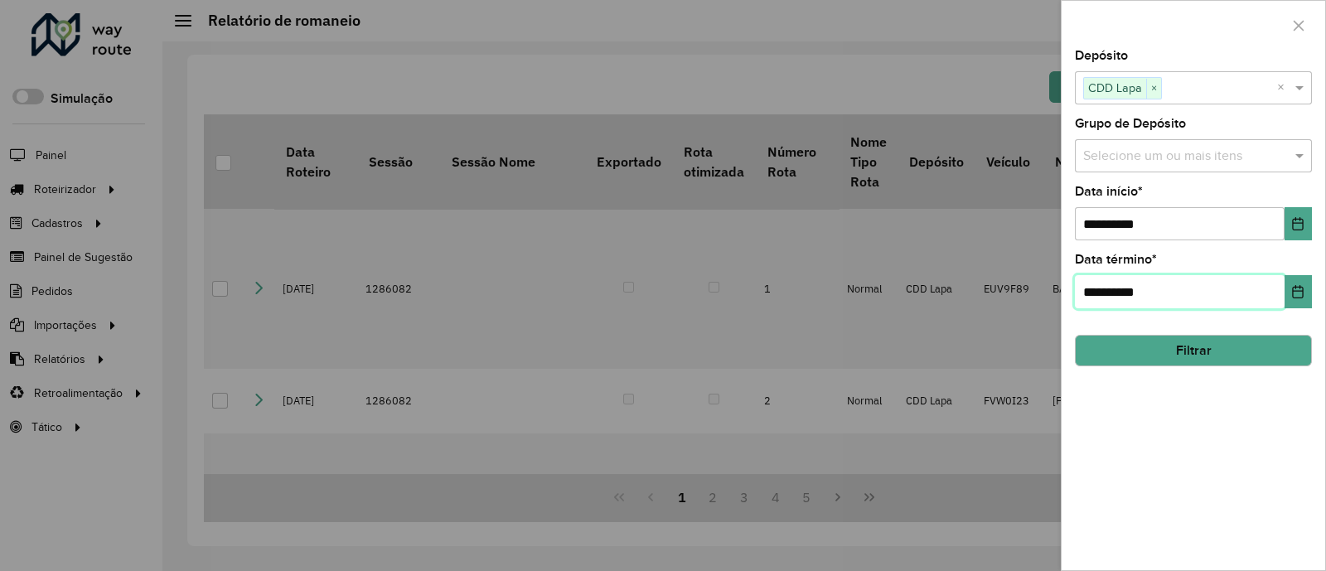
click at [1273, 307] on input "**********" at bounding box center [1180, 291] width 210 height 33
click at [1269, 346] on button "Filtrar" at bounding box center [1193, 350] width 237 height 31
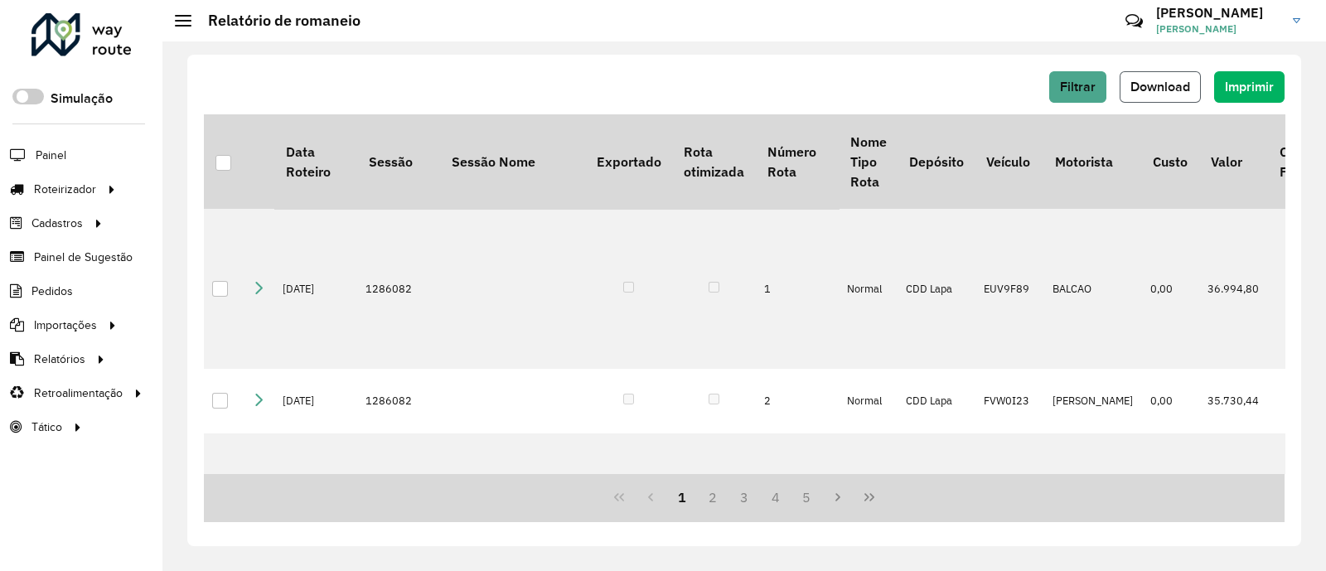
click at [1164, 84] on span "Download" at bounding box center [1160, 87] width 60 height 14
click at [1073, 74] on button "Filtrar" at bounding box center [1077, 86] width 57 height 31
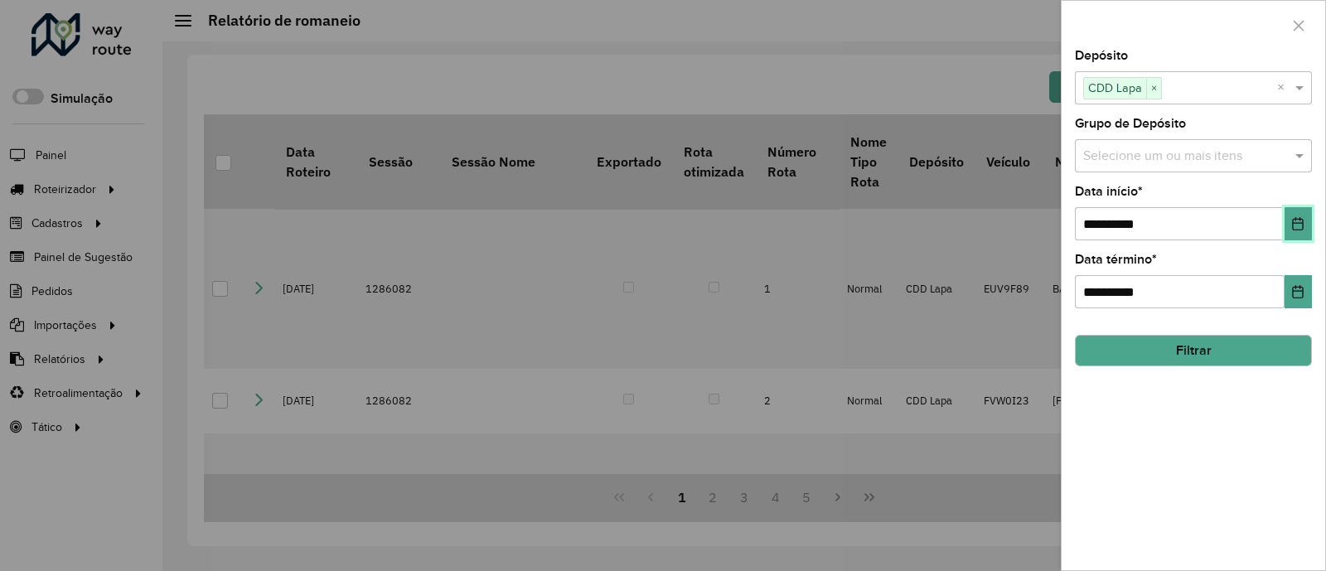
click at [1296, 230] on icon "Choose Date" at bounding box center [1297, 223] width 13 height 13
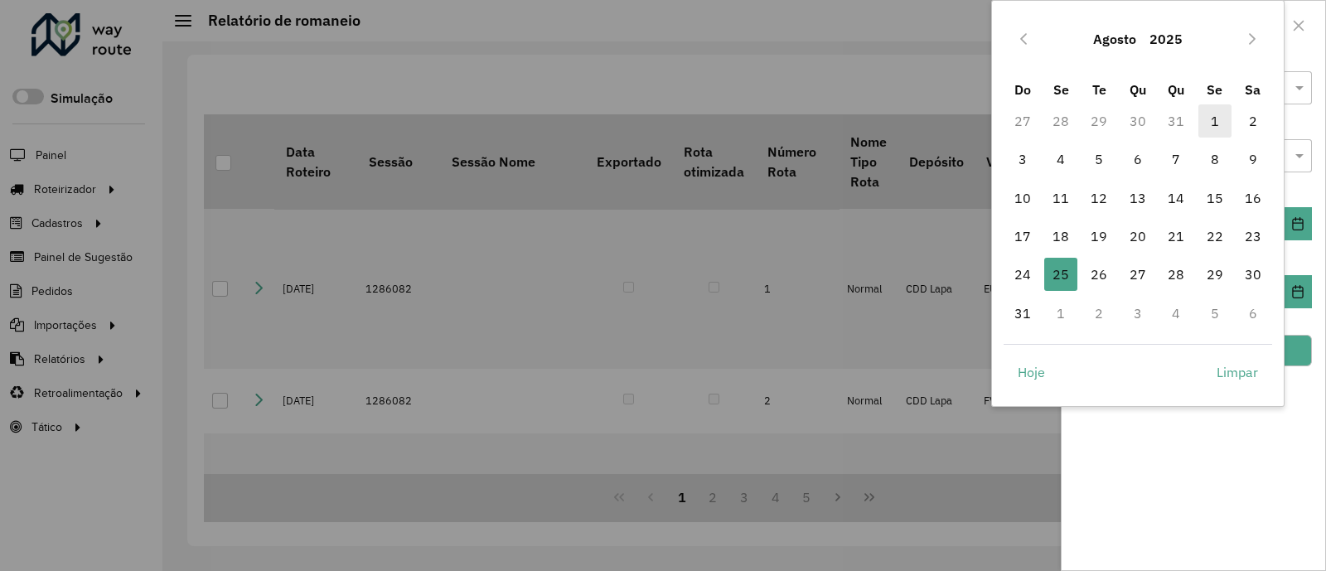
click at [1222, 123] on span "1" at bounding box center [1214, 120] width 33 height 33
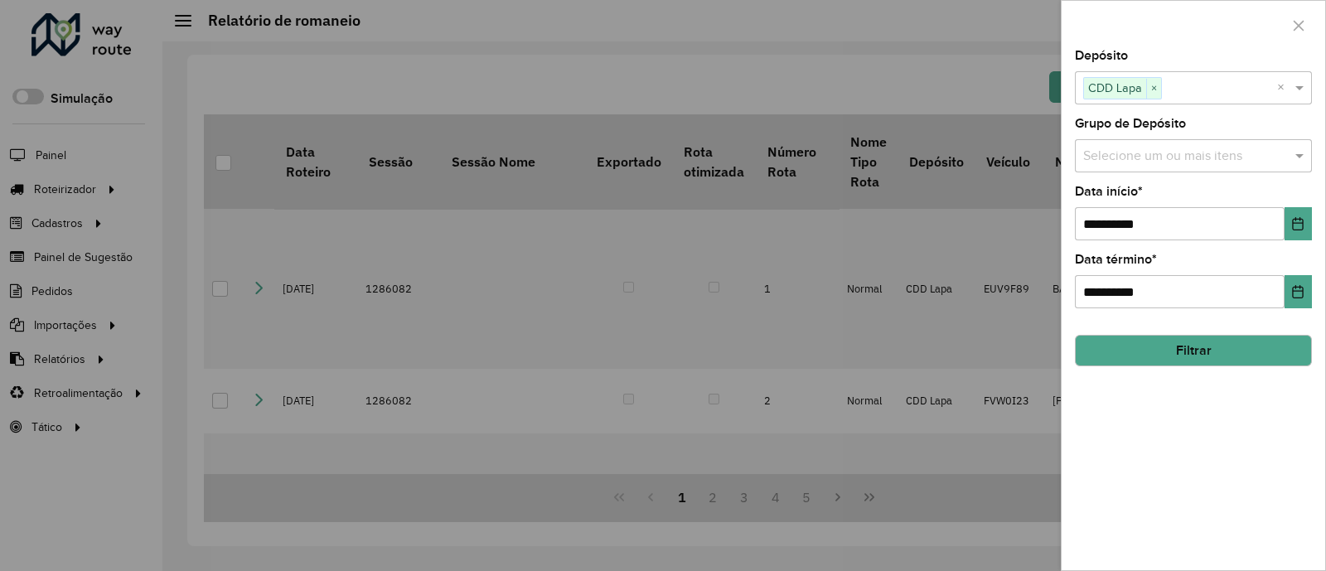
click at [1259, 344] on button "Filtrar" at bounding box center [1193, 350] width 237 height 31
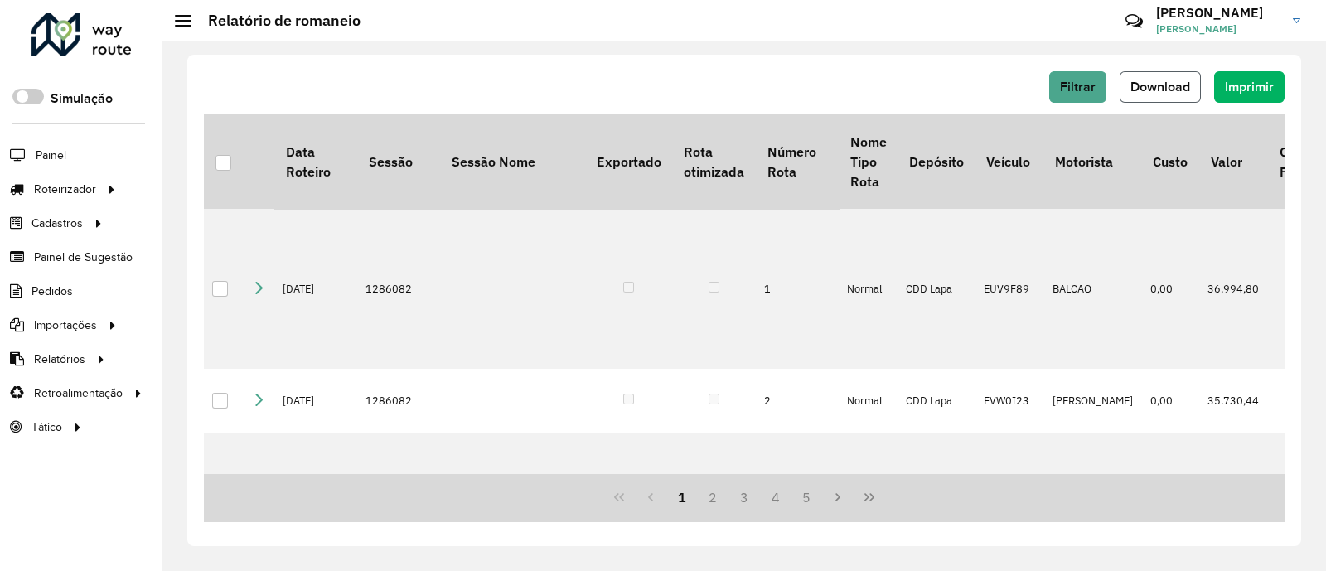
click at [1156, 85] on span "Download" at bounding box center [1160, 87] width 60 height 14
click at [1160, 85] on span "Download" at bounding box center [1160, 87] width 60 height 14
click at [1092, 86] on span "Filtrar" at bounding box center [1078, 87] width 36 height 14
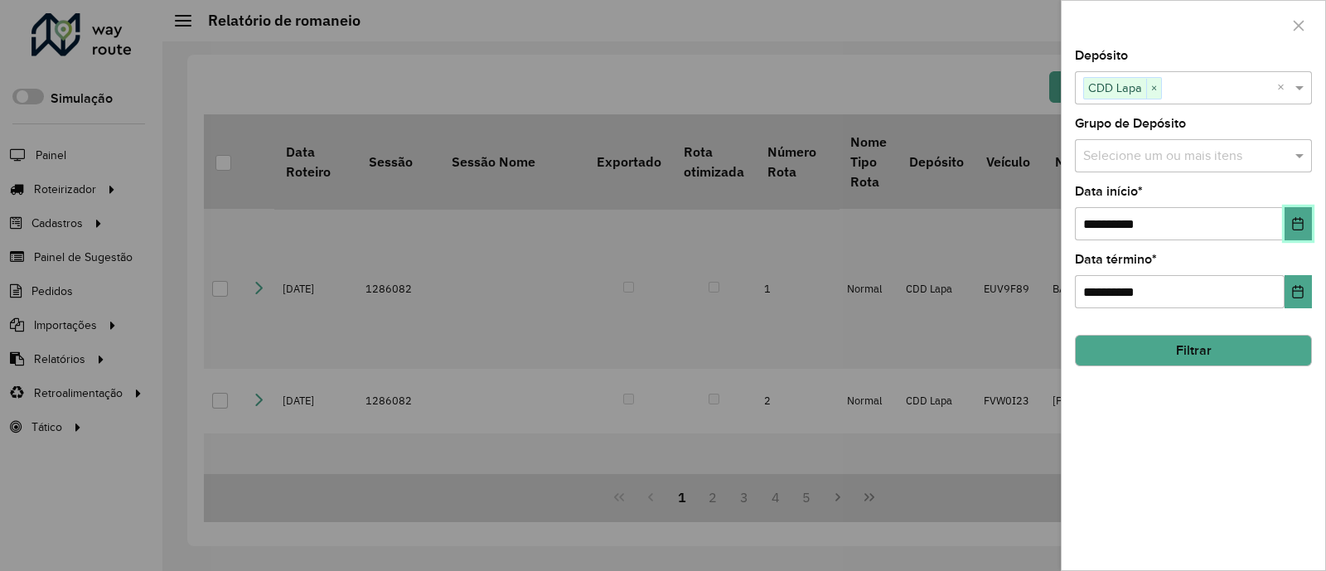
click at [1291, 220] on icon "Choose Date" at bounding box center [1297, 223] width 13 height 13
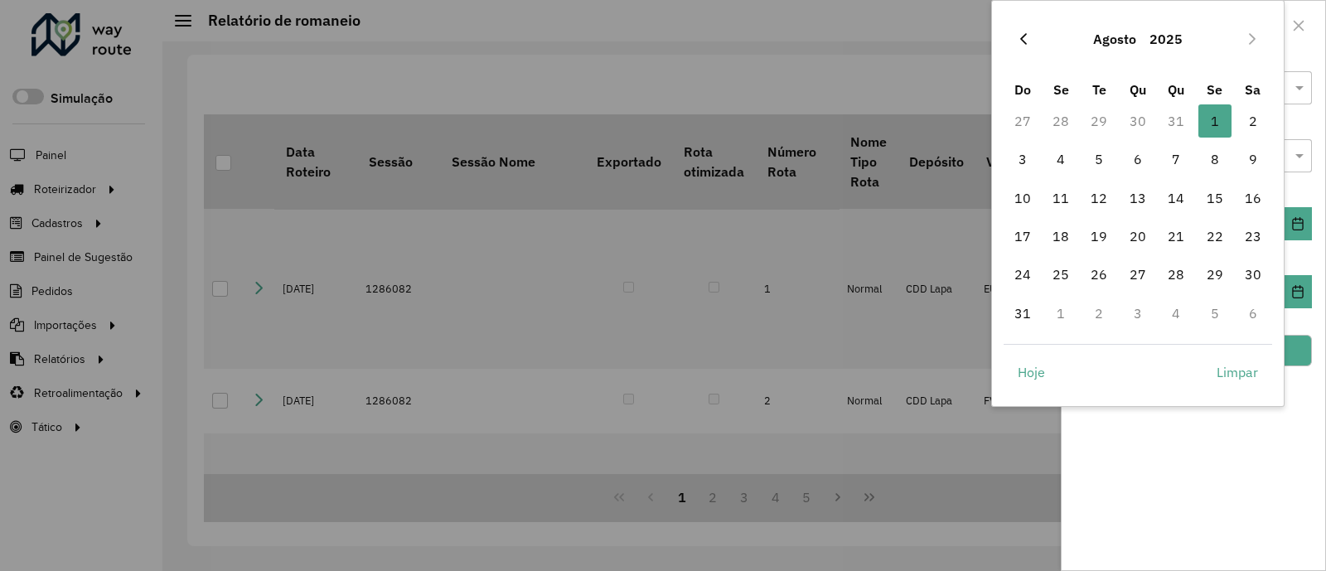
click at [1031, 28] on button "Previous Month" at bounding box center [1023, 39] width 27 height 27
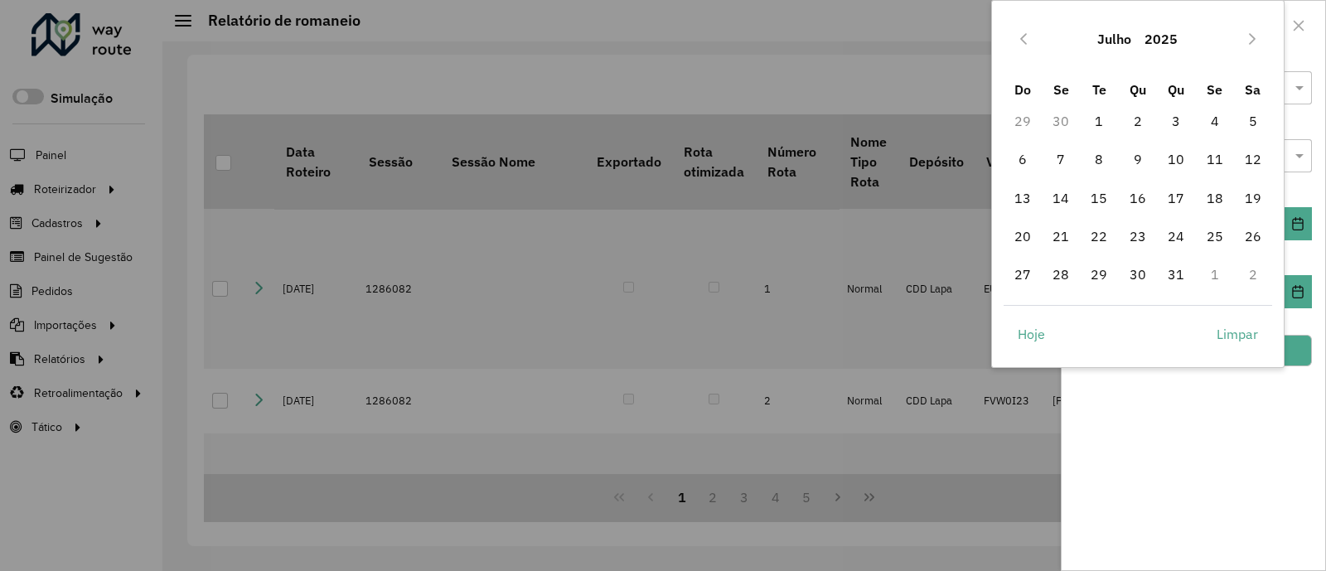
click at [1031, 28] on button "Previous Month" at bounding box center [1023, 39] width 27 height 27
click at [1018, 32] on icon "Previous Month" at bounding box center [1023, 38] width 13 height 13
click at [1170, 118] on span "1" at bounding box center [1175, 120] width 33 height 33
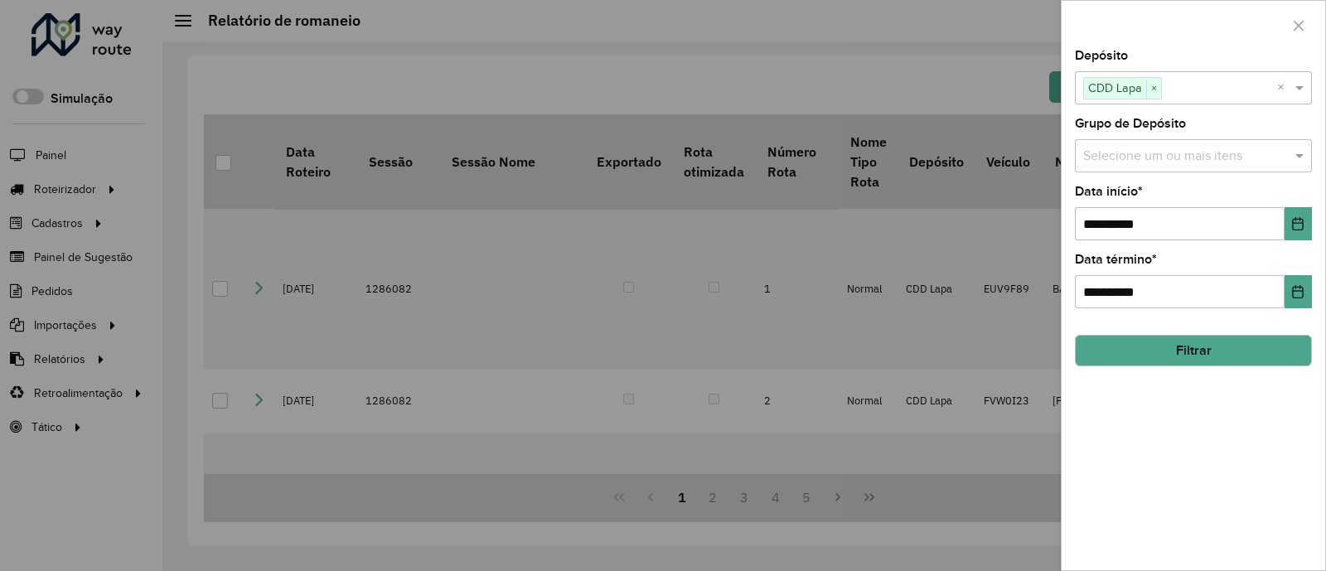
click at [1225, 346] on button "Filtrar" at bounding box center [1193, 350] width 237 height 31
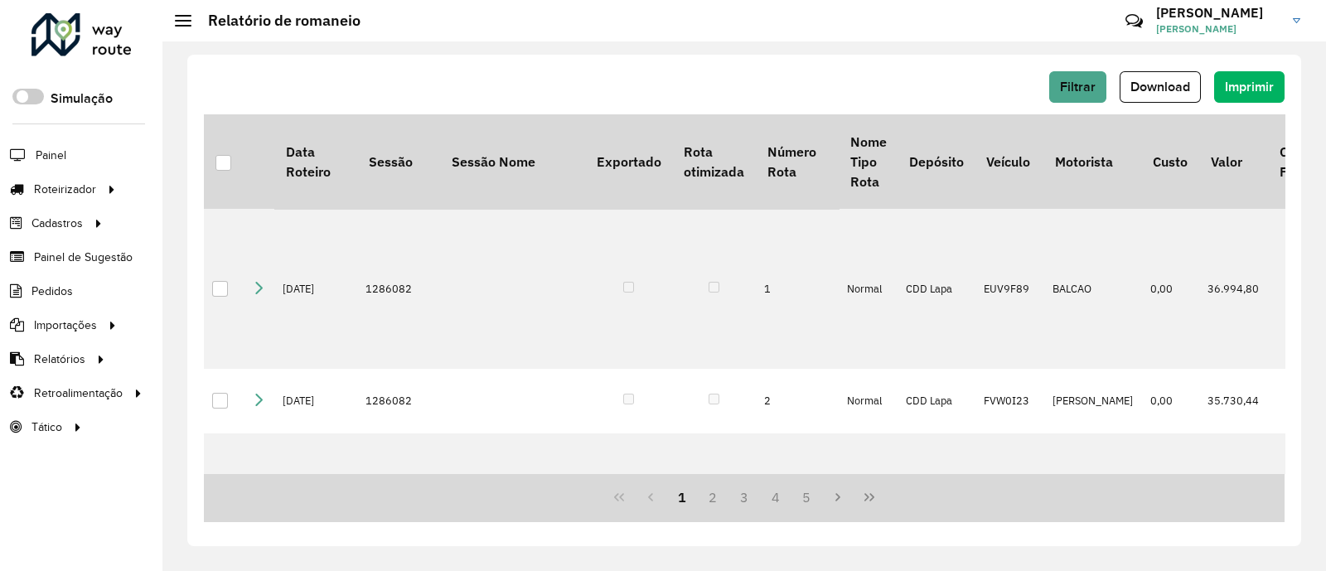
click at [911, 13] on hb-header "Relatório de romaneio Críticas? Dúvidas? Elogios? Sugestões? Entre em contato c…" at bounding box center [743, 20] width 1163 height 41
click at [1191, 81] on button "Download" at bounding box center [1159, 86] width 81 height 31
click at [1064, 98] on button "Filtrar" at bounding box center [1077, 86] width 57 height 31
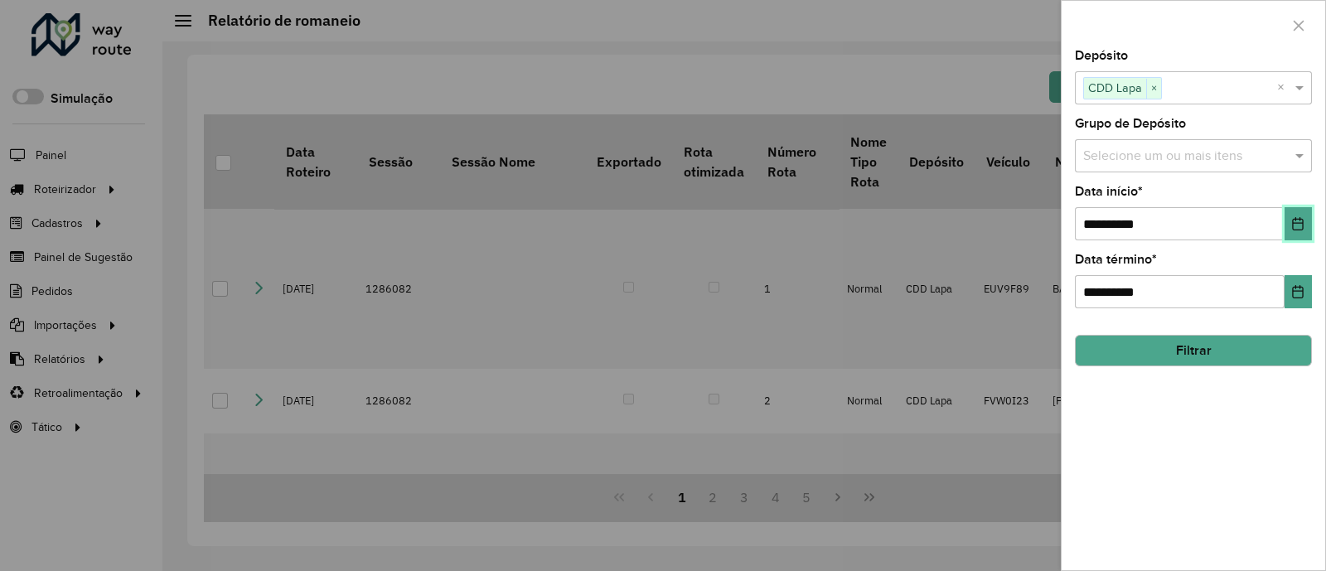
click at [1298, 223] on icon "Choose Date" at bounding box center [1297, 223] width 13 height 13
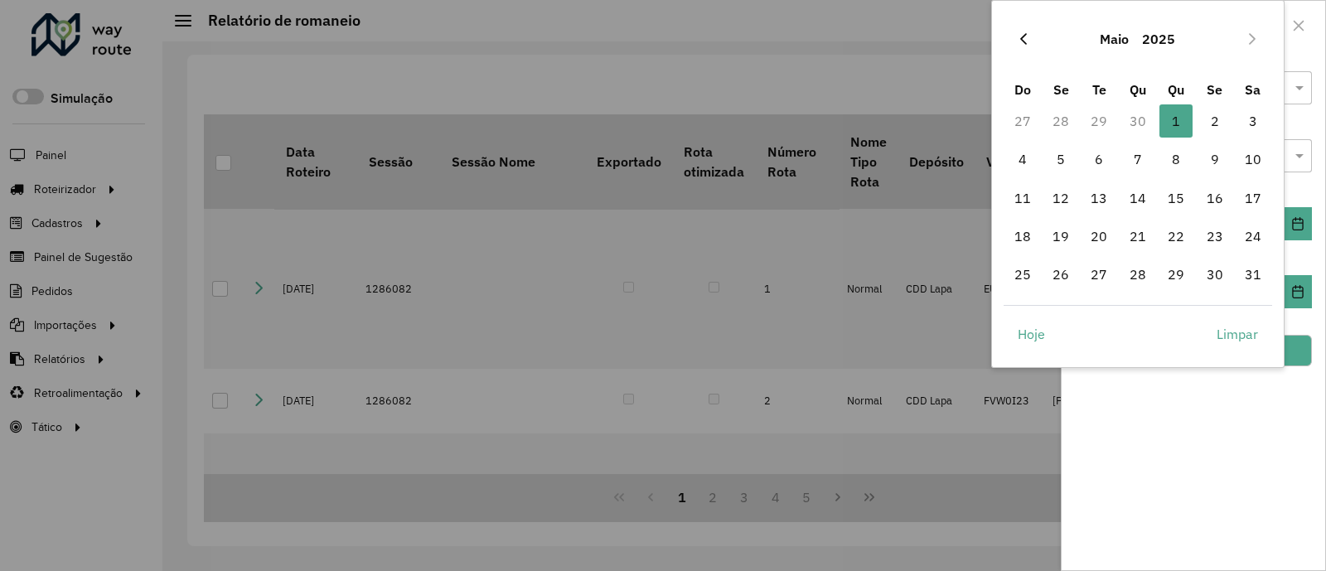
click at [1023, 31] on button "Previous Month" at bounding box center [1023, 39] width 27 height 27
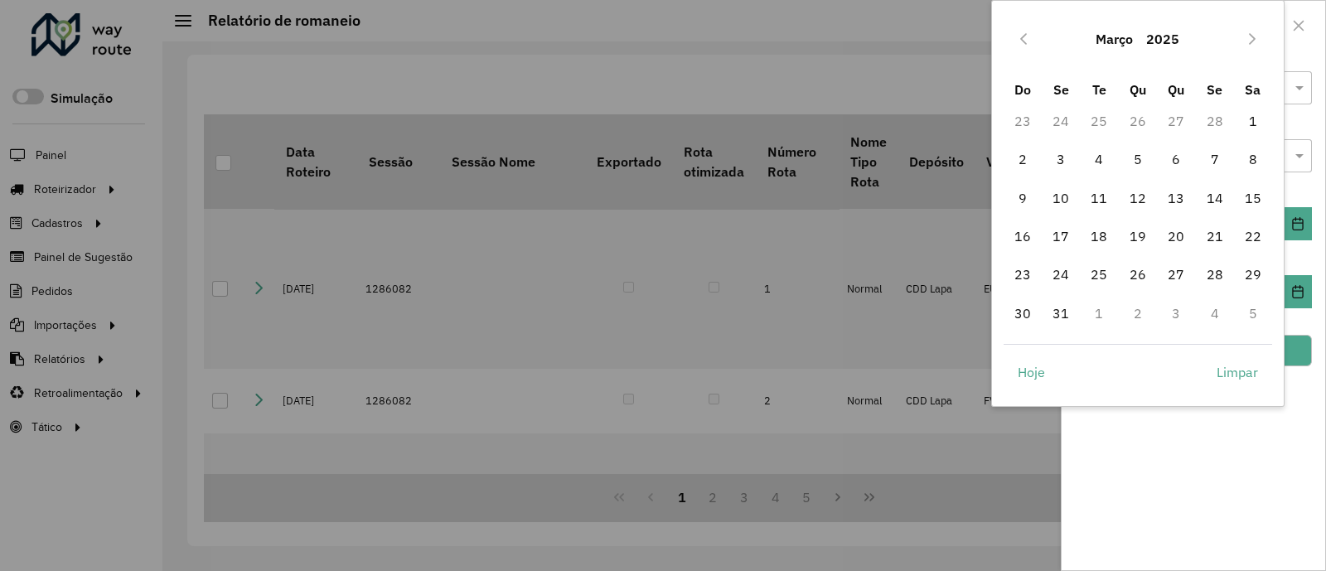
click at [1023, 31] on button "Previous Month" at bounding box center [1023, 39] width 27 height 27
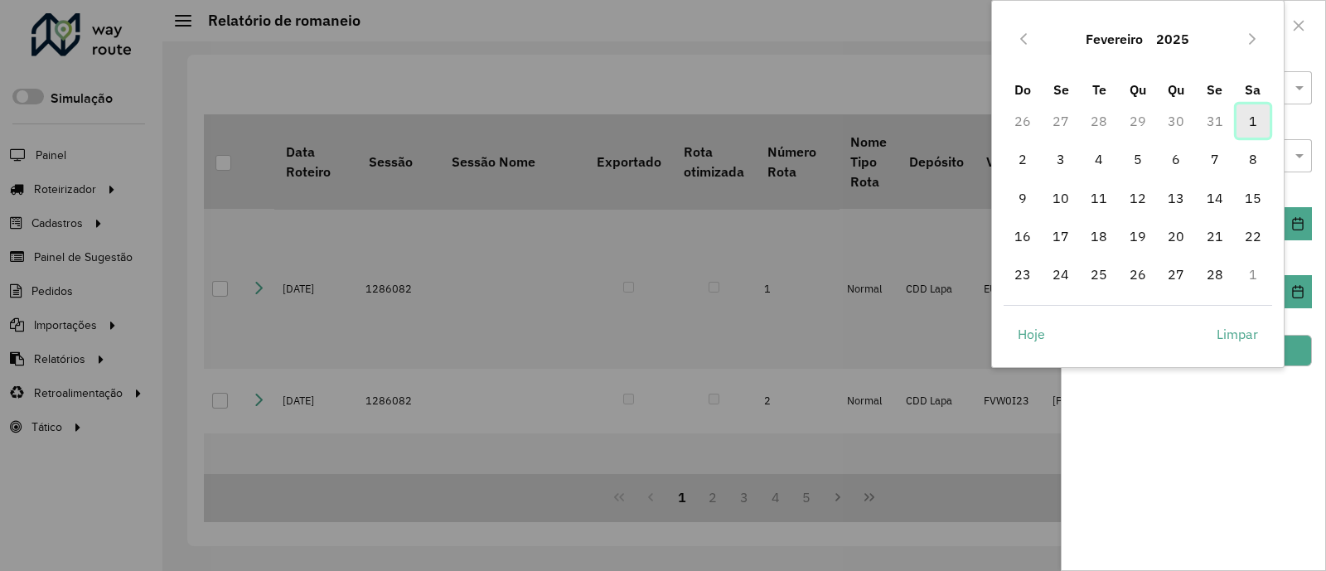
click at [1239, 126] on span "1" at bounding box center [1252, 120] width 33 height 33
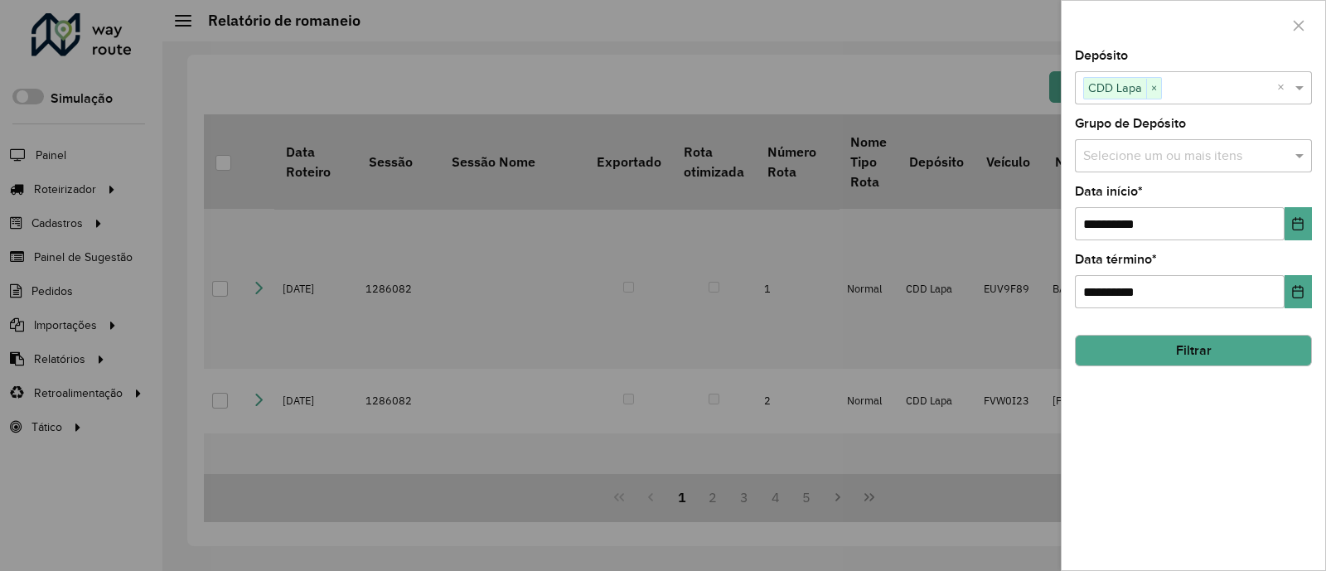
click at [1264, 343] on button "Filtrar" at bounding box center [1193, 350] width 237 height 31
